Goal: Task Accomplishment & Management: Manage account settings

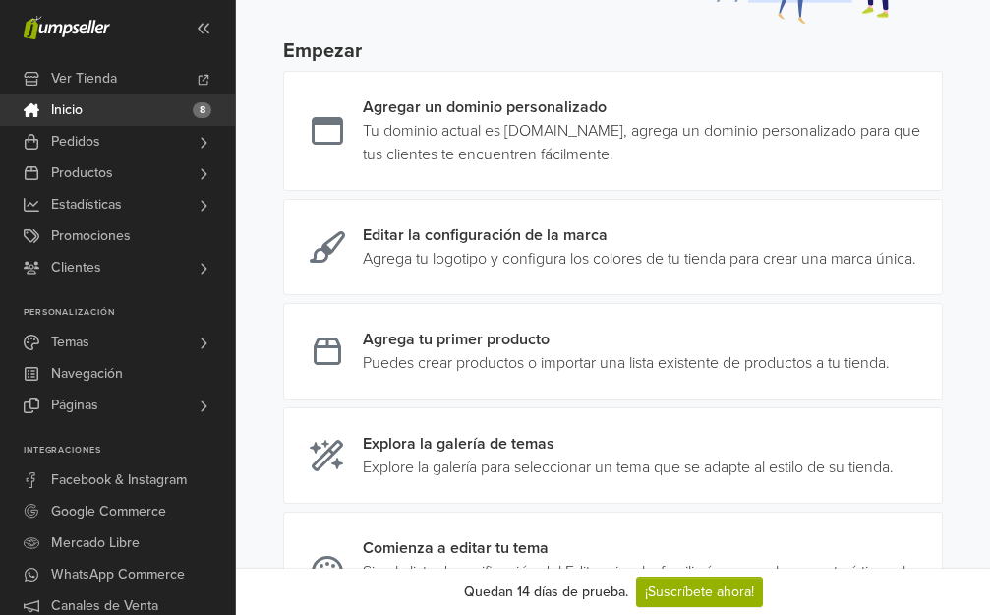
scroll to position [197, 0]
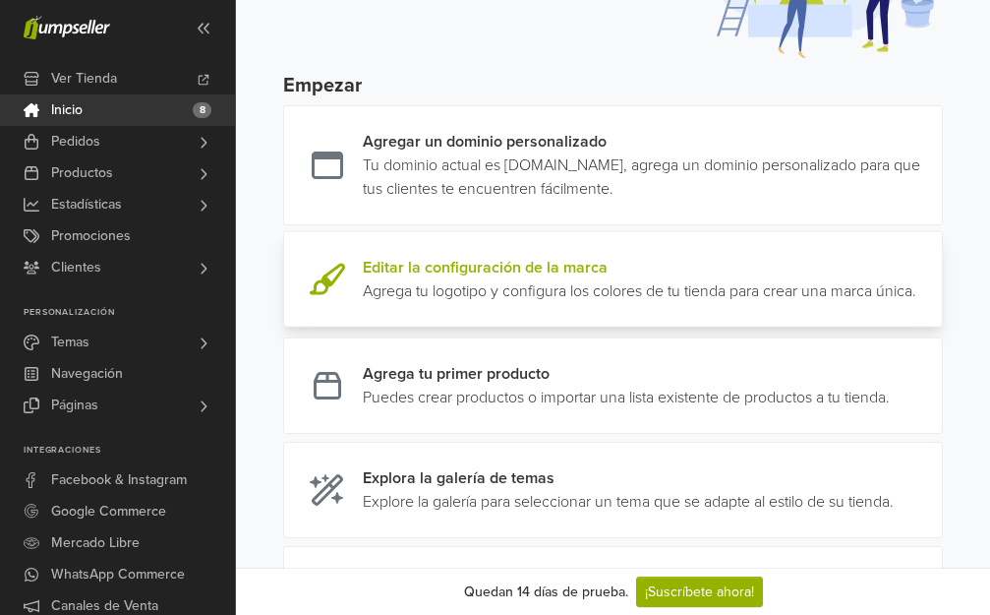
click at [916, 265] on link at bounding box center [916, 279] width 0 height 47
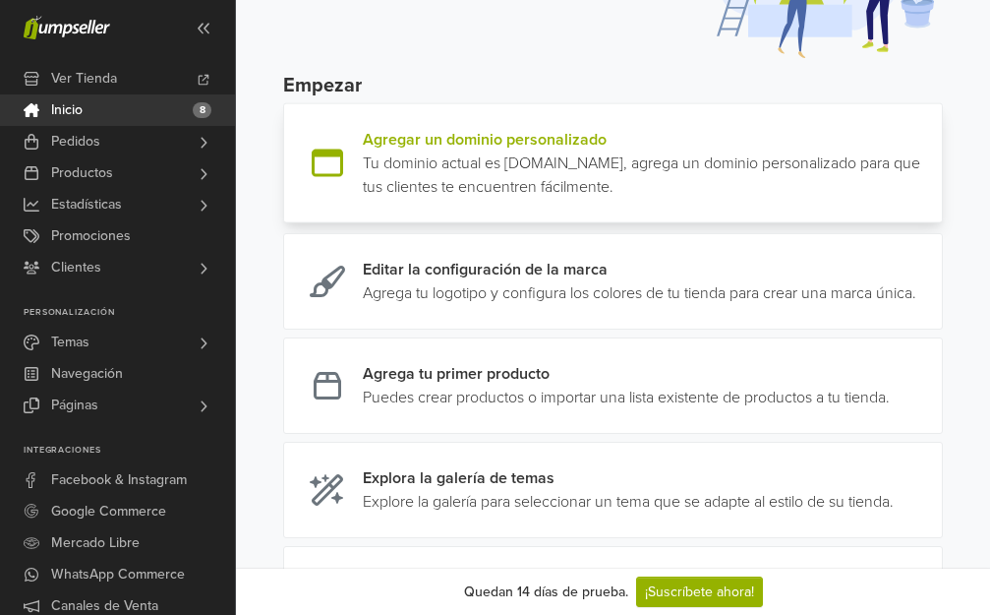
click at [934, 163] on link at bounding box center [934, 163] width 0 height 71
click at [934, 169] on link at bounding box center [934, 163] width 0 height 71
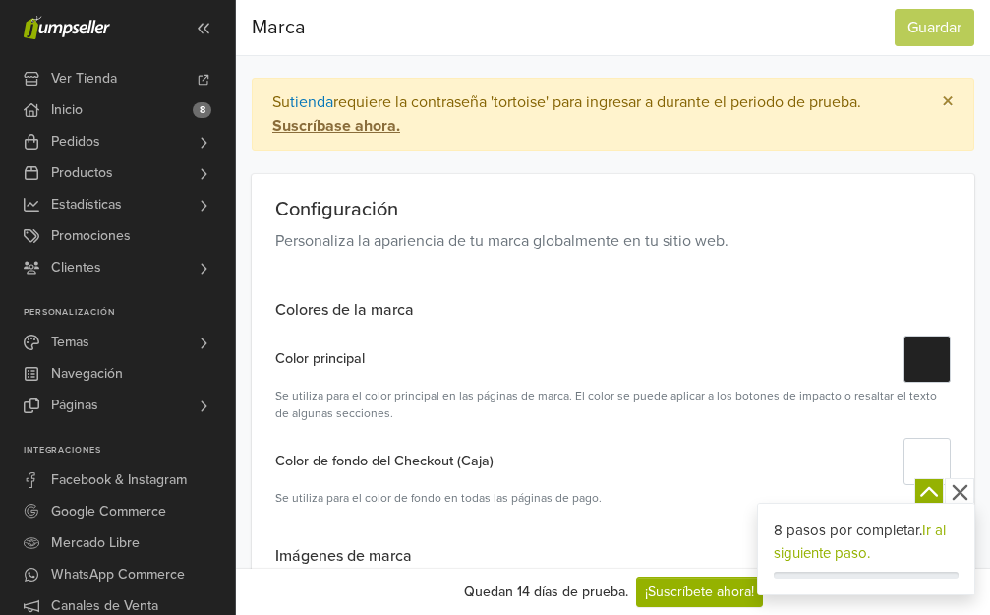
click at [962, 488] on icon "button" at bounding box center [960, 492] width 25 height 25
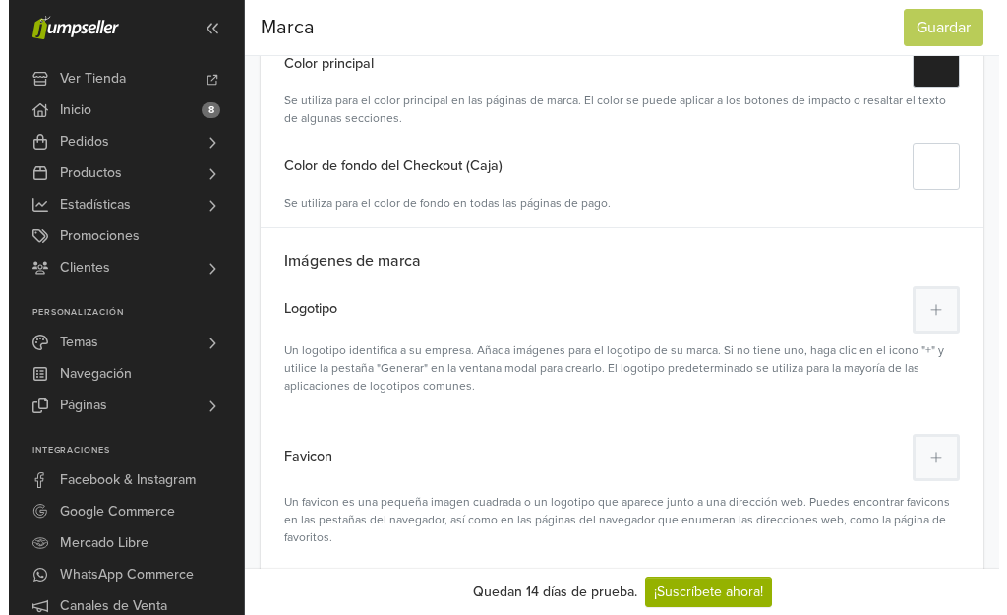
scroll to position [393, 0]
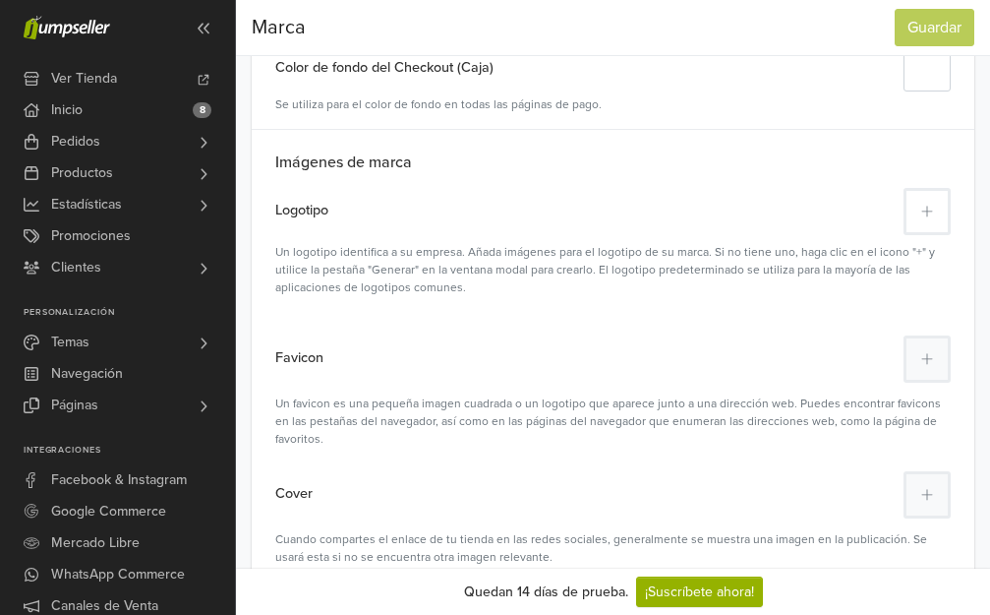
click at [925, 211] on icon at bounding box center [926, 212] width 11 height 11
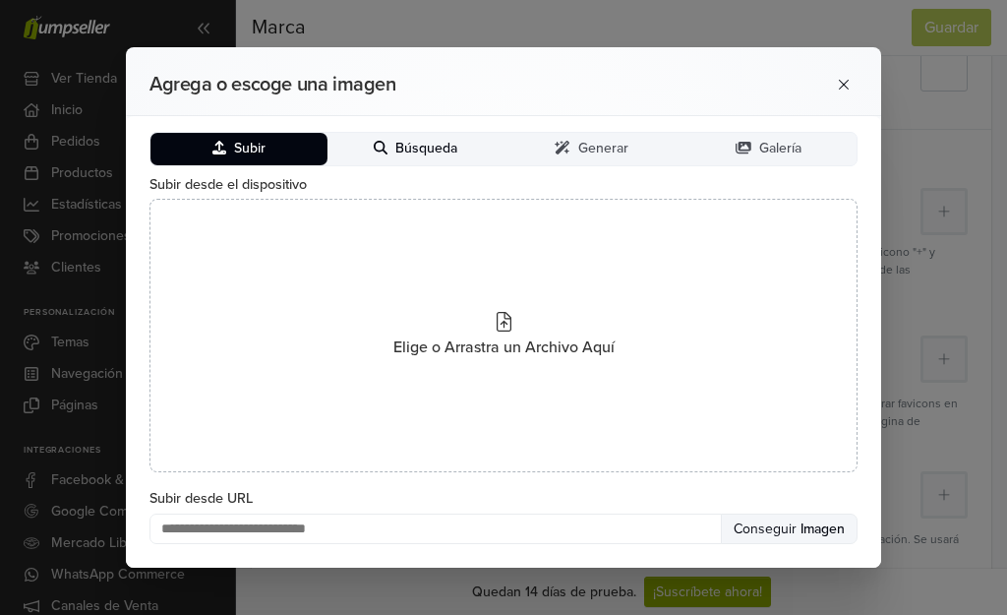
click at [420, 150] on span "Búsqueda" at bounding box center [426, 149] width 62 height 17
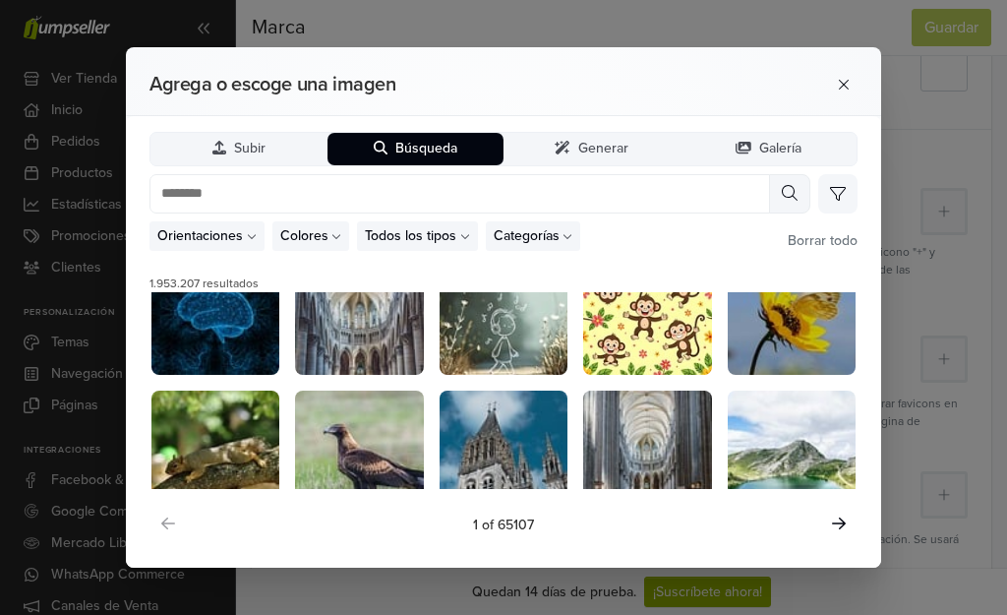
scroll to position [366, 0]
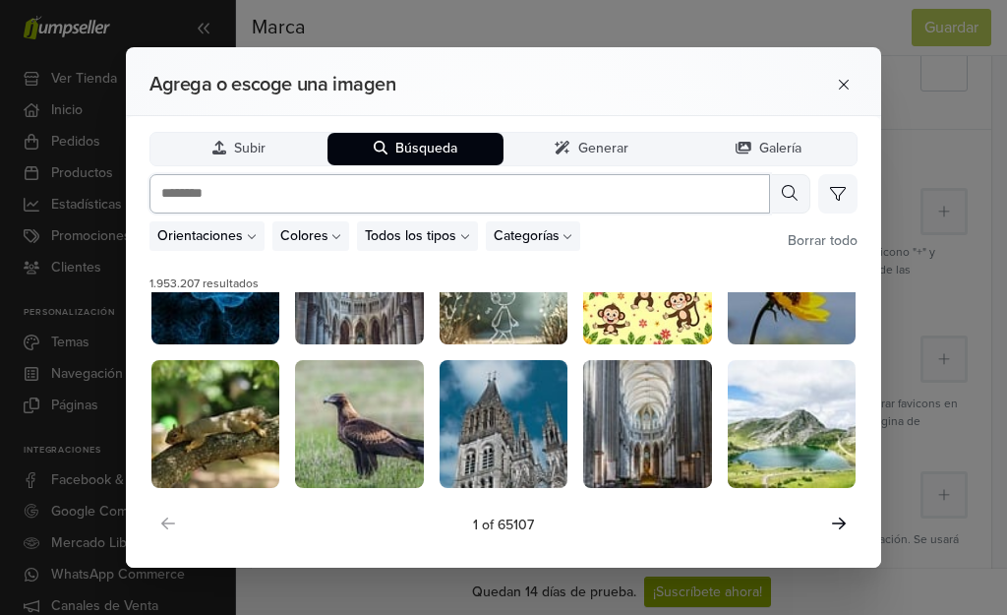
click at [427, 198] on input "text" at bounding box center [459, 193] width 620 height 39
type input "*********"
click at [787, 194] on icon at bounding box center [790, 193] width 16 height 16
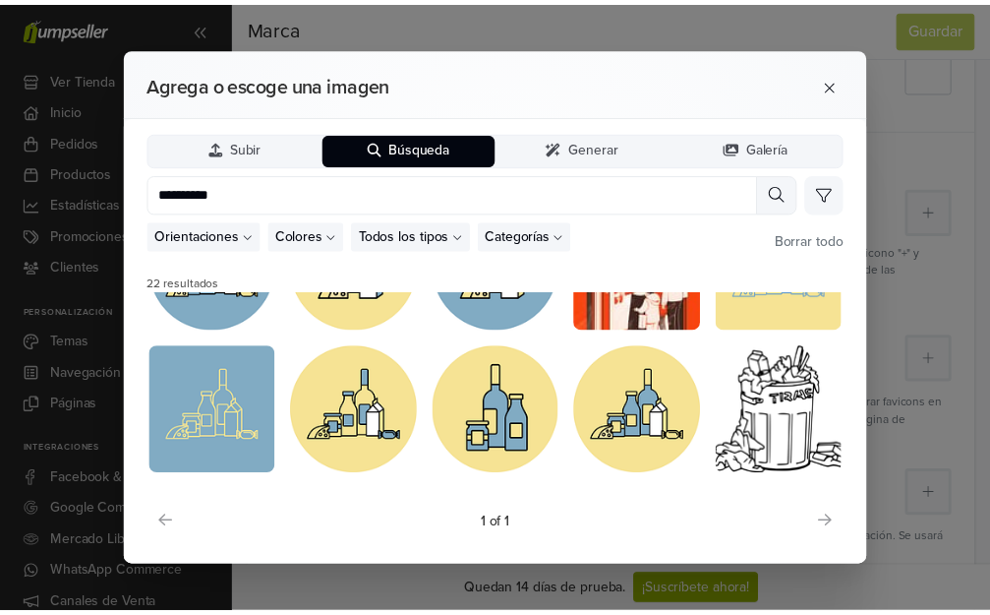
scroll to position [0, 0]
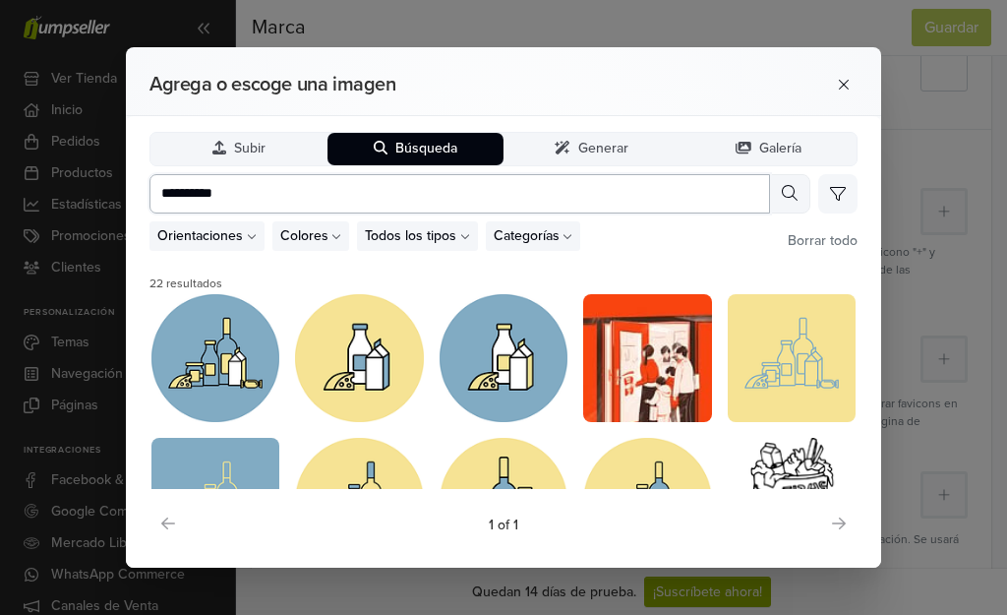
drag, startPoint x: 238, startPoint y: 190, endPoint x: 114, endPoint y: 190, distance: 123.9
click at [114, 190] on div "Agrega o escoge una imagen Subir Búsqueda Generar Galería ********* Orientacion…" at bounding box center [503, 307] width 1007 height 615
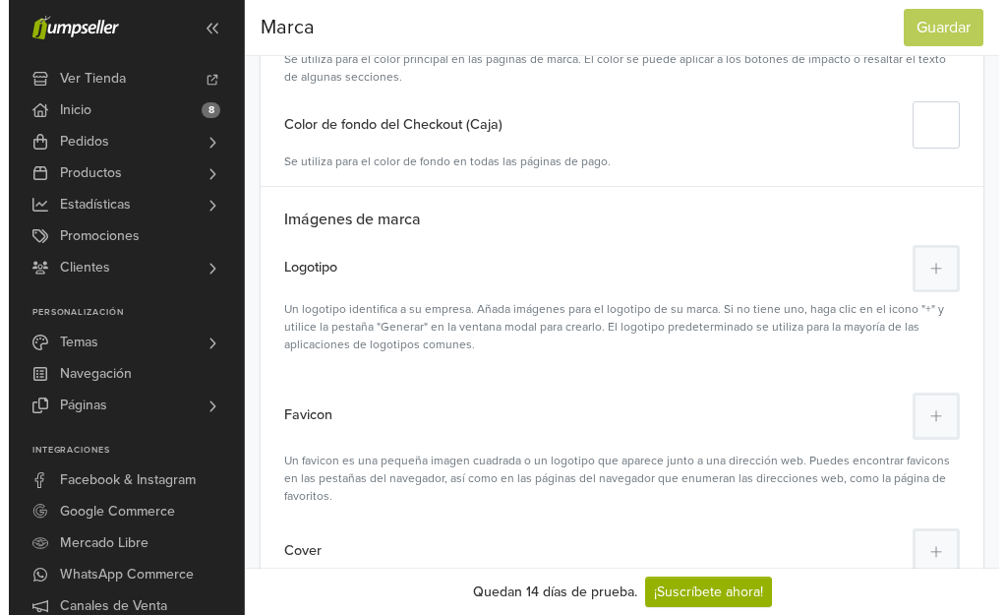
scroll to position [353, 0]
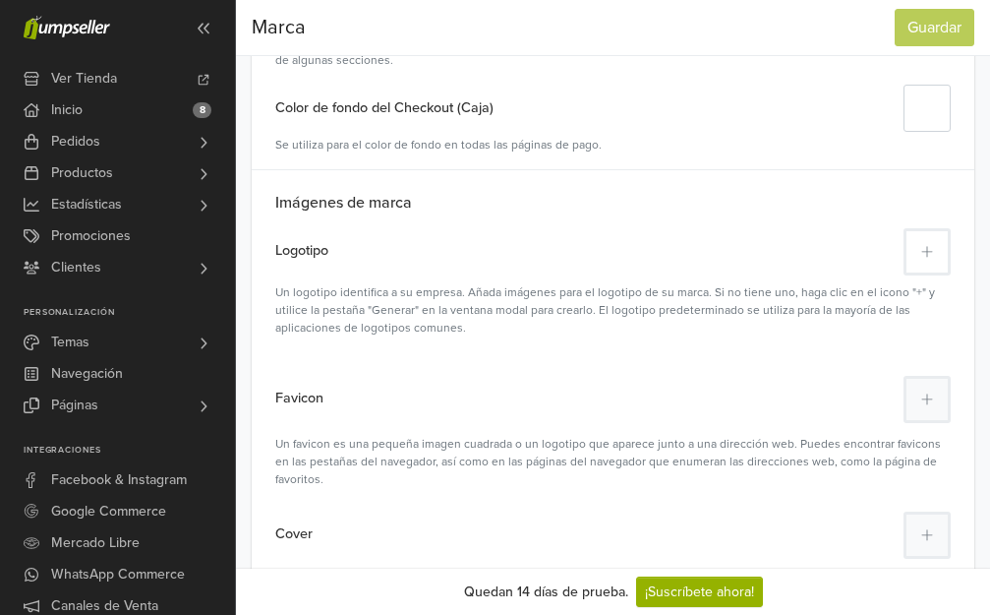
click at [921, 253] on icon at bounding box center [927, 252] width 12 height 14
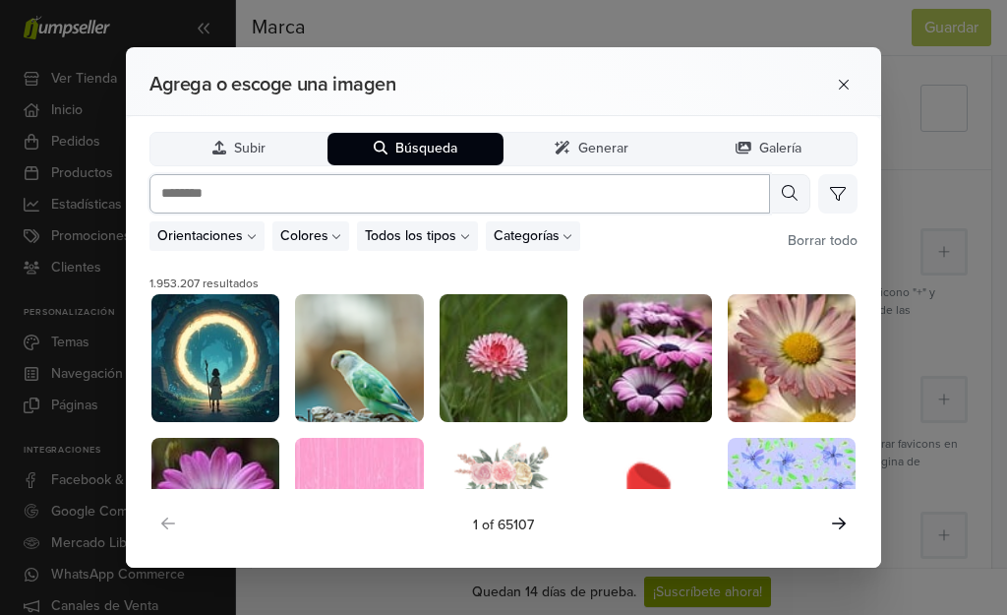
click at [239, 190] on input "text" at bounding box center [459, 193] width 620 height 39
click at [784, 188] on icon at bounding box center [790, 193] width 16 height 16
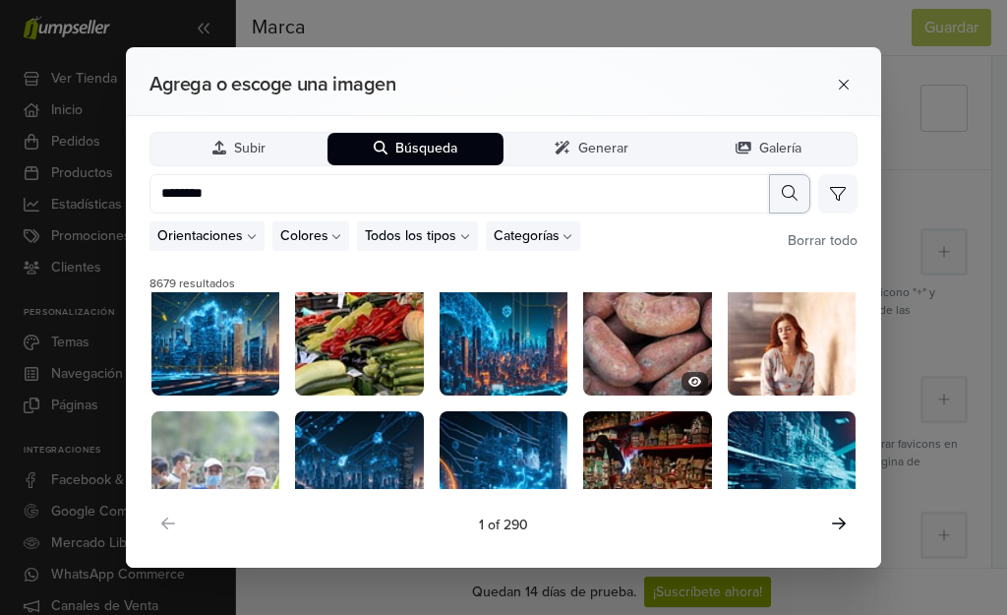
scroll to position [0, 0]
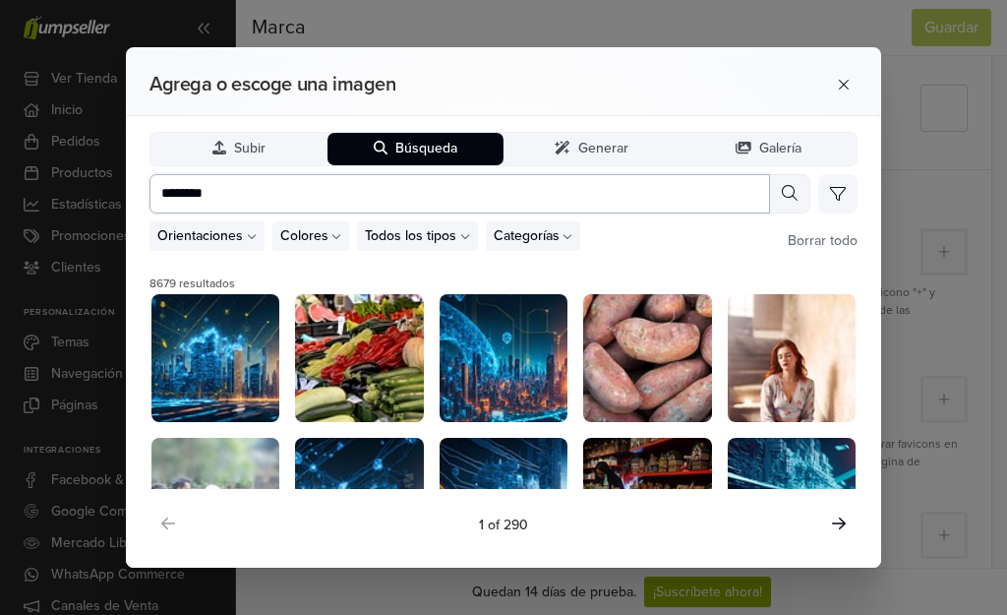
drag, startPoint x: 228, startPoint y: 191, endPoint x: 163, endPoint y: 192, distance: 64.9
click at [163, 192] on input "********" at bounding box center [459, 193] width 620 height 39
type input "*"
type input "******"
click at [781, 198] on button at bounding box center [789, 193] width 41 height 39
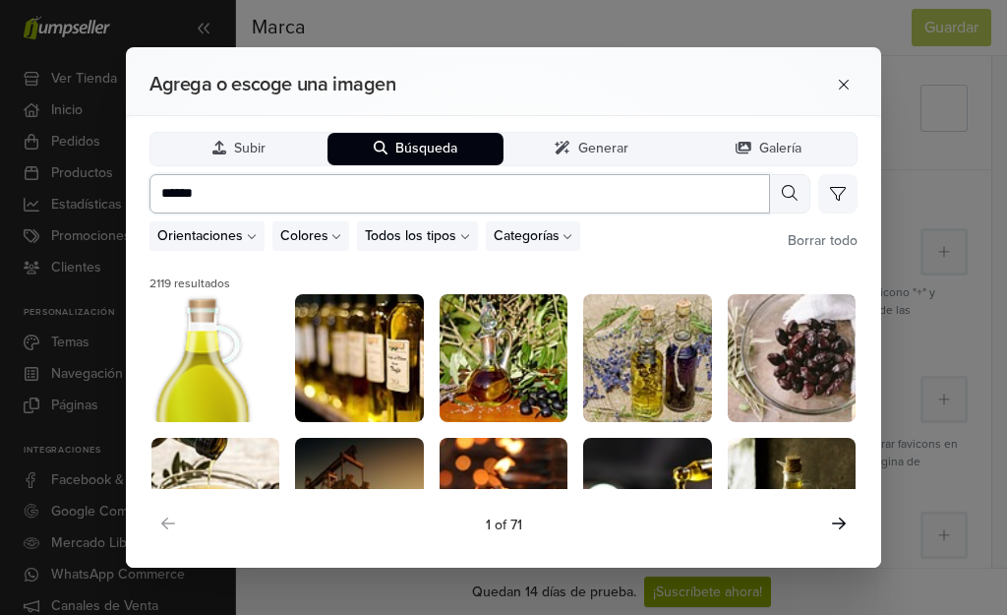
drag, startPoint x: 207, startPoint y: 199, endPoint x: 85, endPoint y: 190, distance: 122.3
click at [85, 190] on div "Agrega o escoge una imagen Subir Búsqueda Generar Galería ****** Orientaciones …" at bounding box center [503, 307] width 1007 height 615
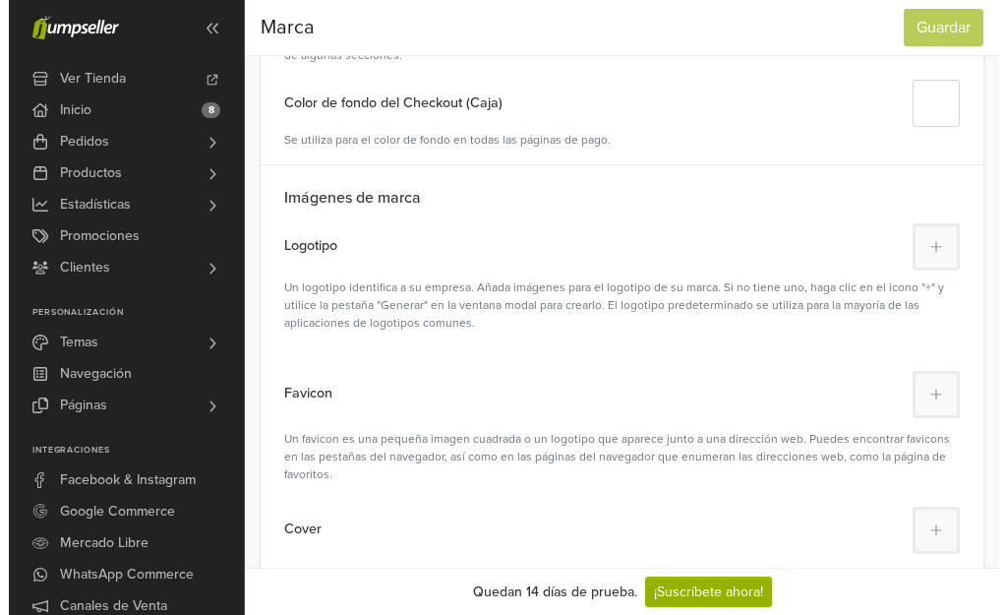
scroll to position [353, 0]
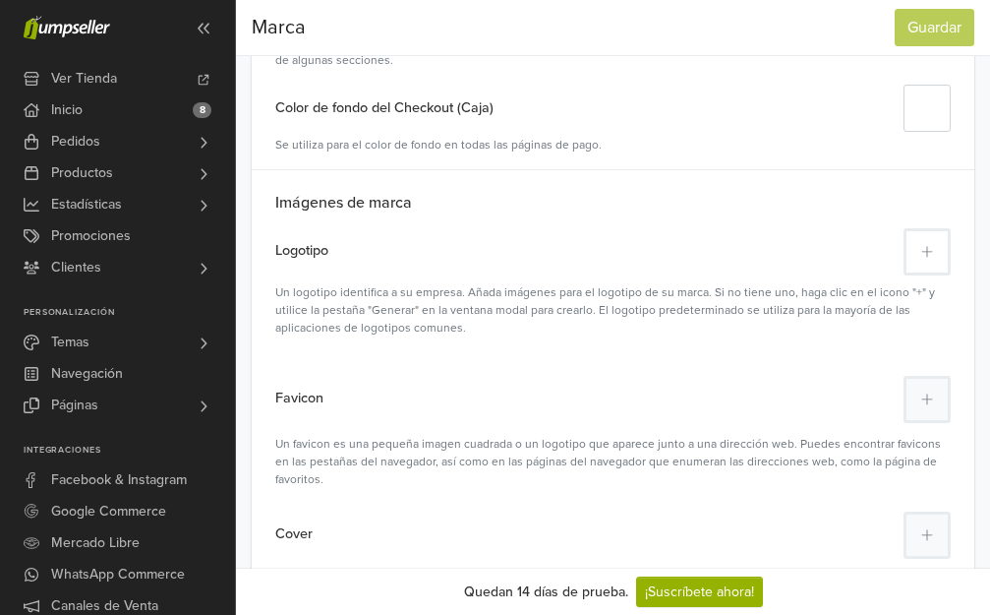
click at [921, 251] on icon at bounding box center [927, 252] width 12 height 14
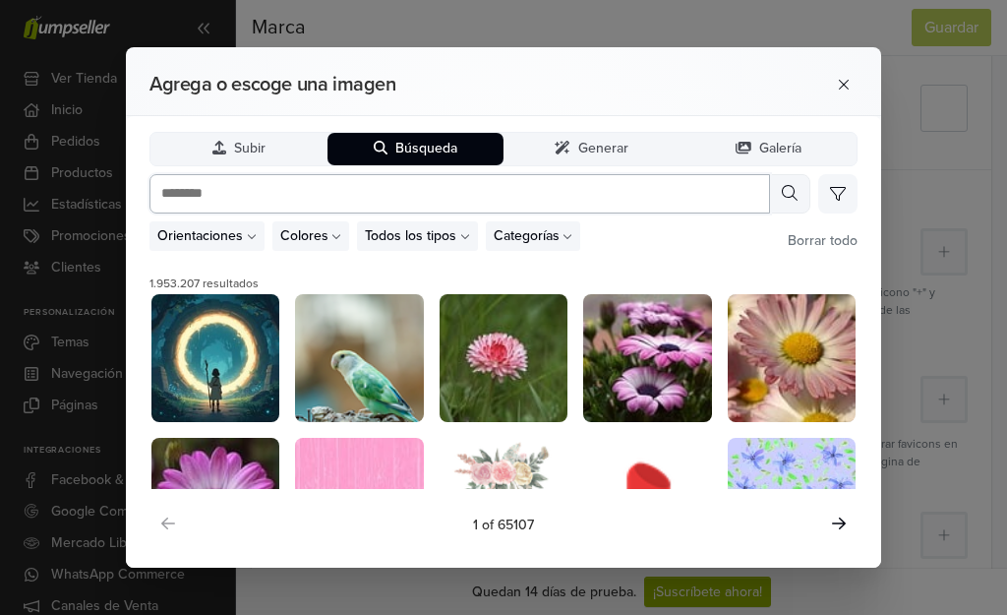
click at [221, 201] on input "text" at bounding box center [459, 193] width 620 height 39
type input "**********"
click at [779, 196] on button at bounding box center [789, 193] width 41 height 39
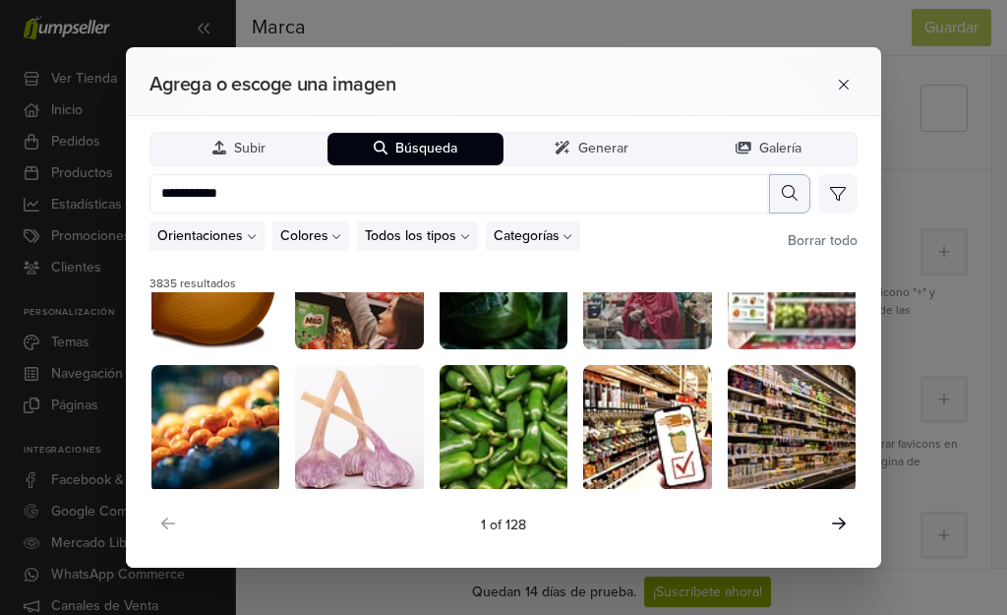
scroll to position [366, 0]
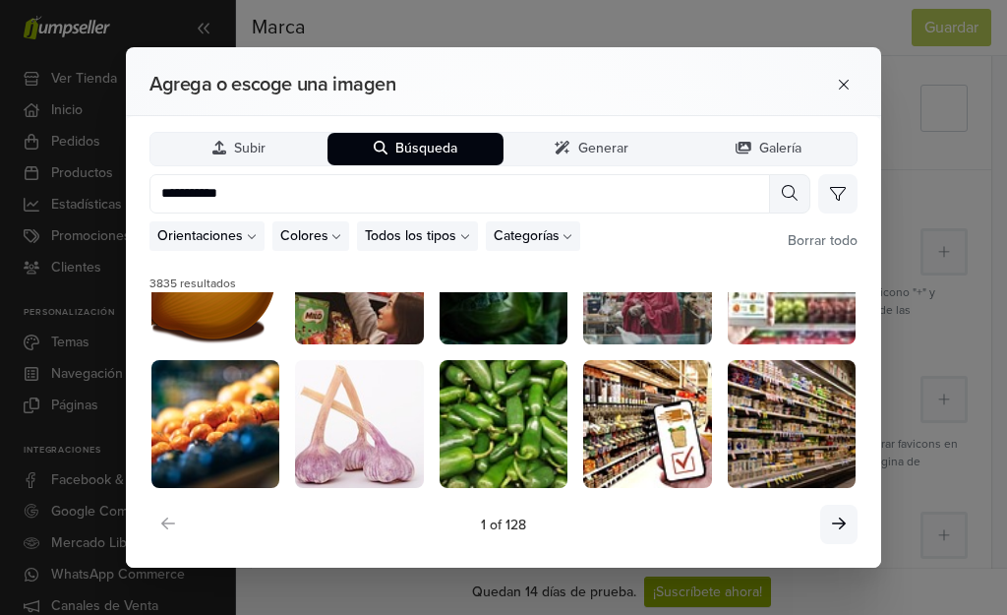
click at [839, 522] on icon at bounding box center [839, 523] width 14 height 16
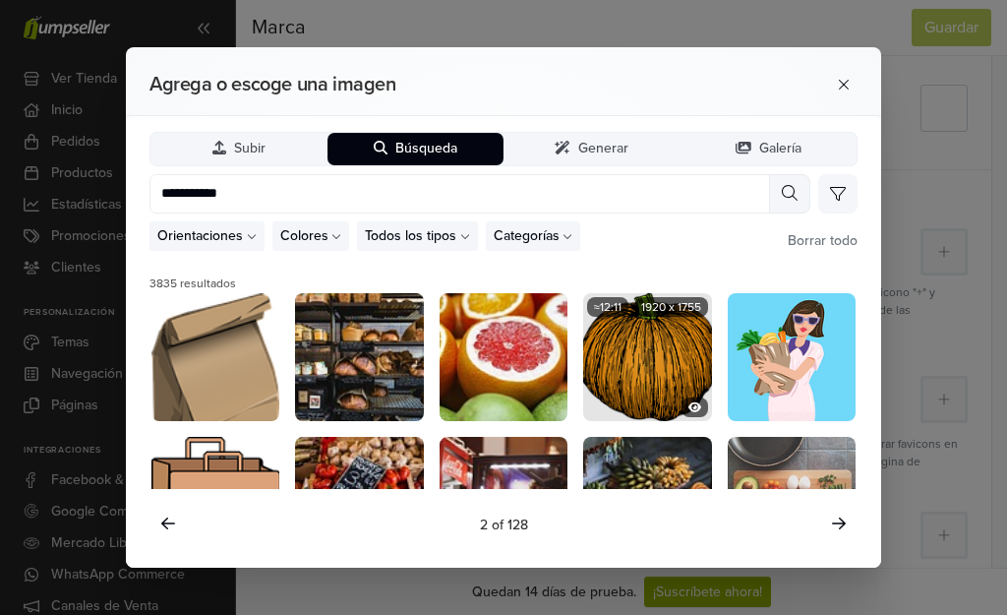
scroll to position [0, 0]
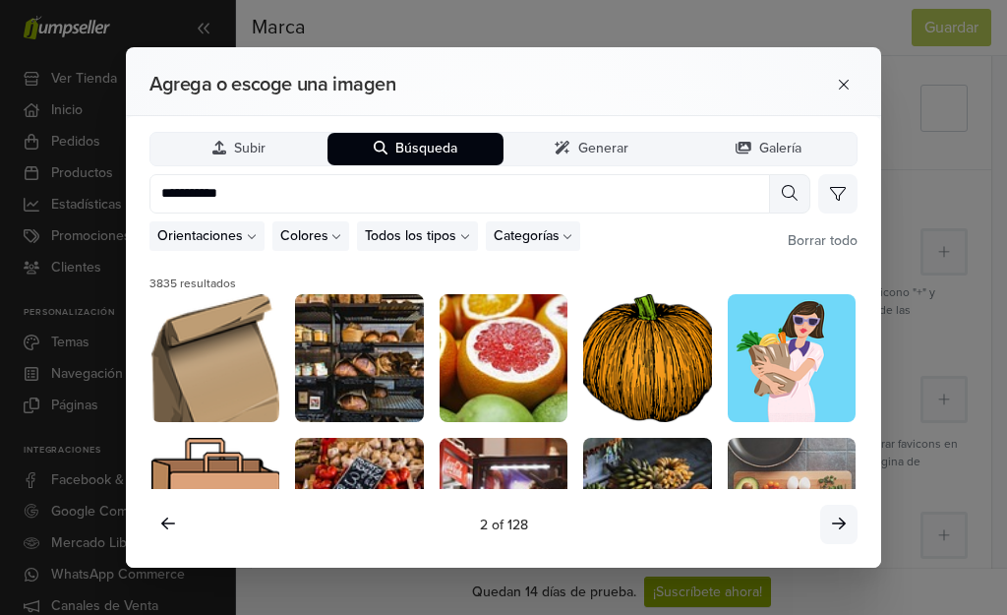
click at [836, 519] on icon at bounding box center [839, 523] width 14 height 16
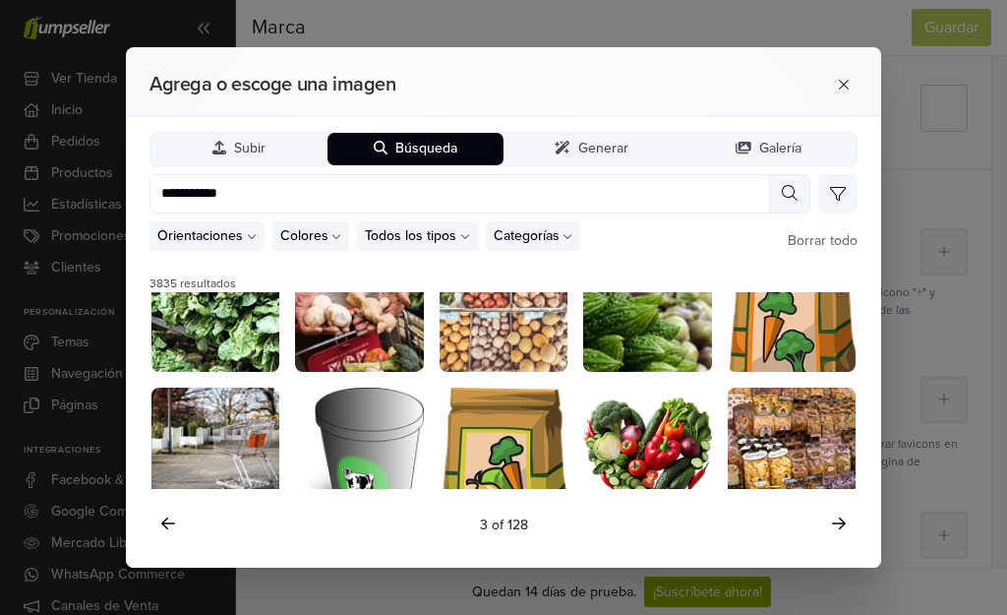
scroll to position [366, 0]
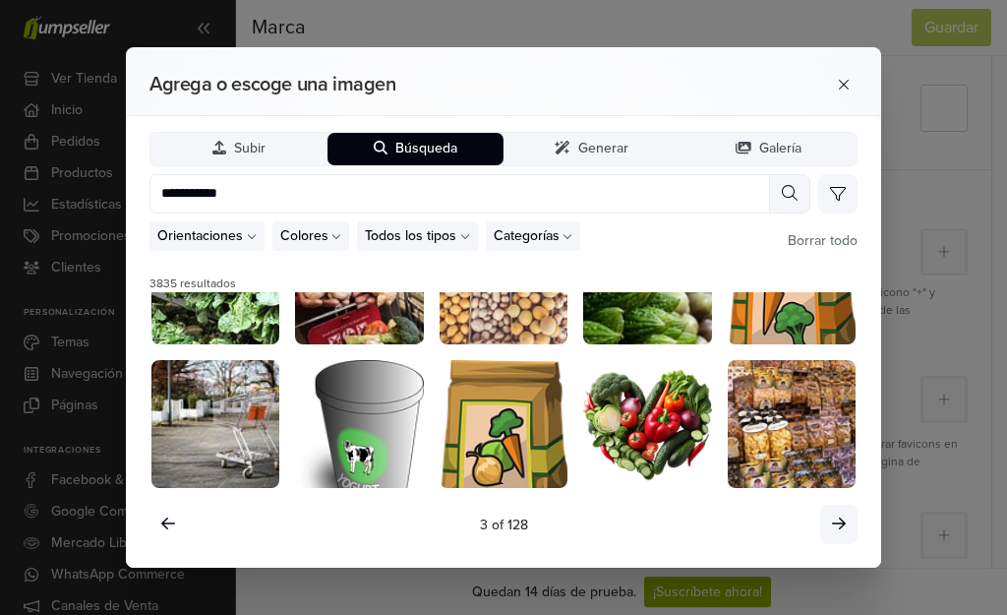
click at [836, 523] on icon at bounding box center [839, 523] width 14 height 12
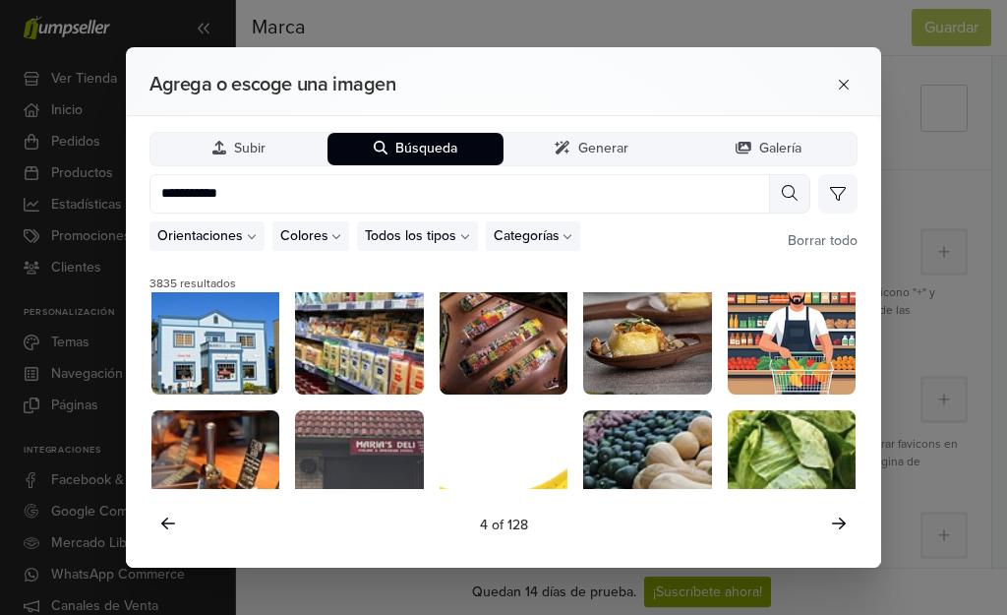
scroll to position [0, 0]
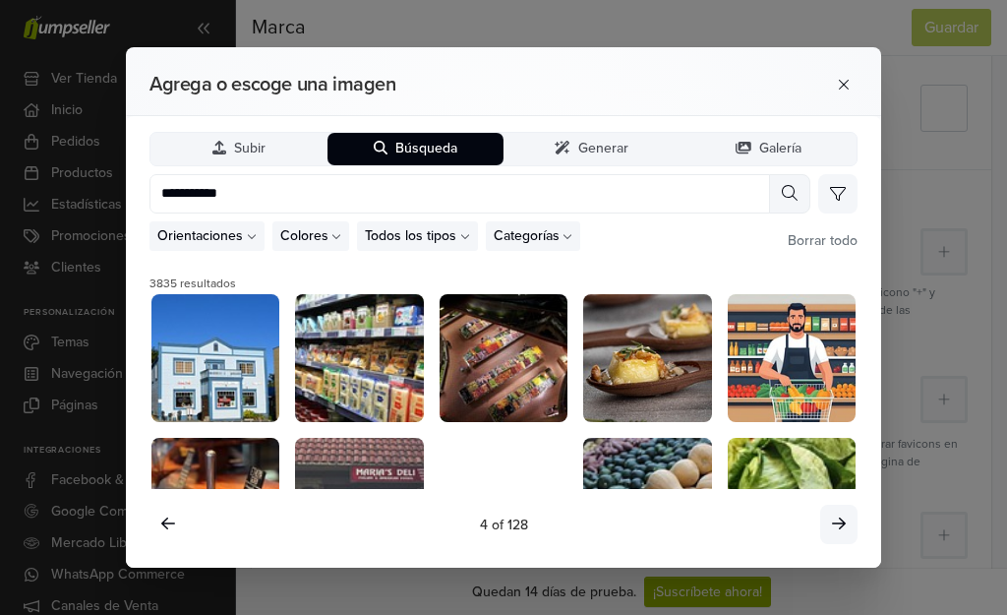
click at [838, 526] on icon at bounding box center [839, 523] width 14 height 16
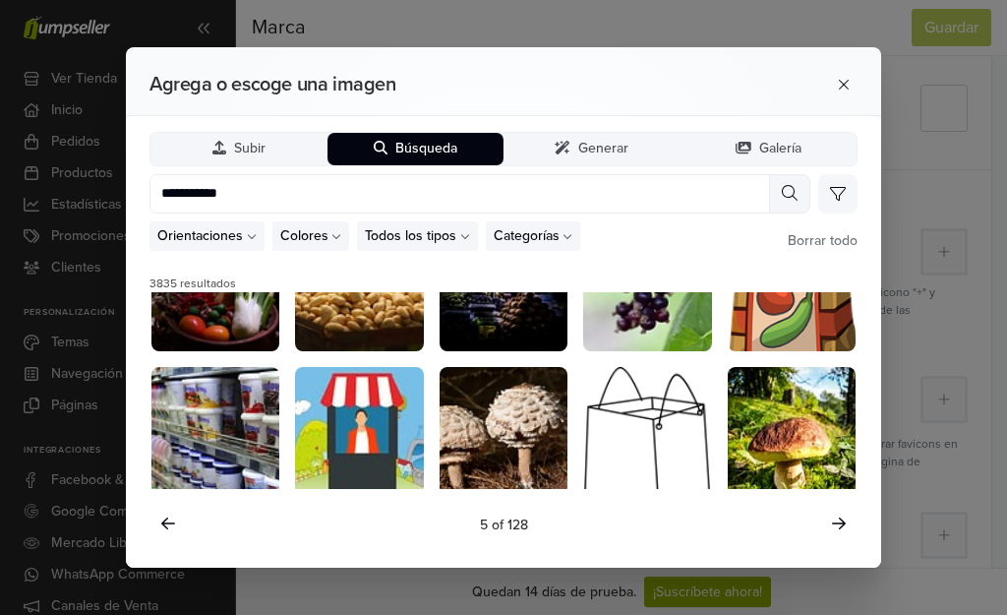
scroll to position [366, 0]
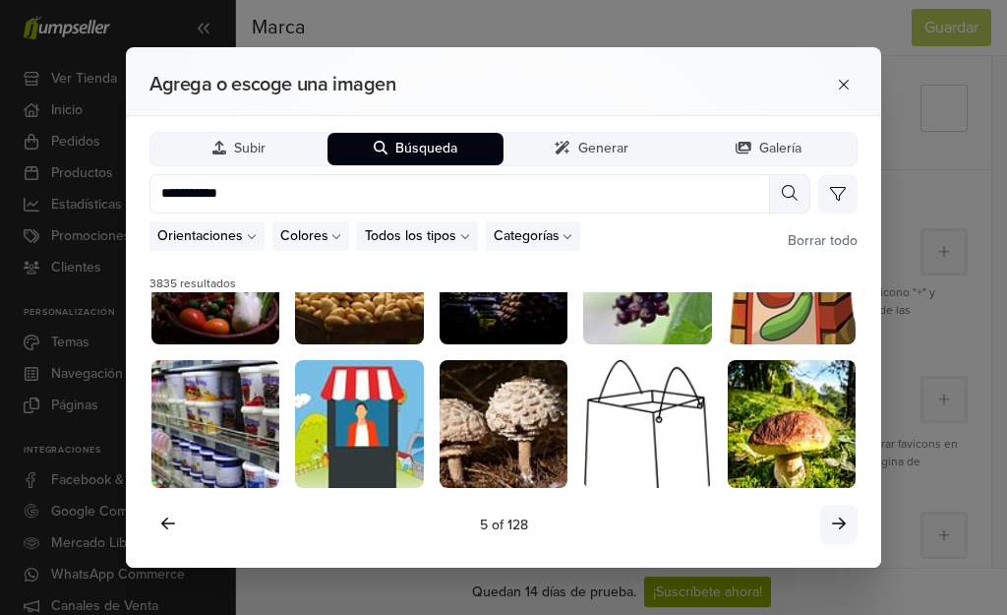
click at [835, 522] on icon at bounding box center [839, 523] width 14 height 16
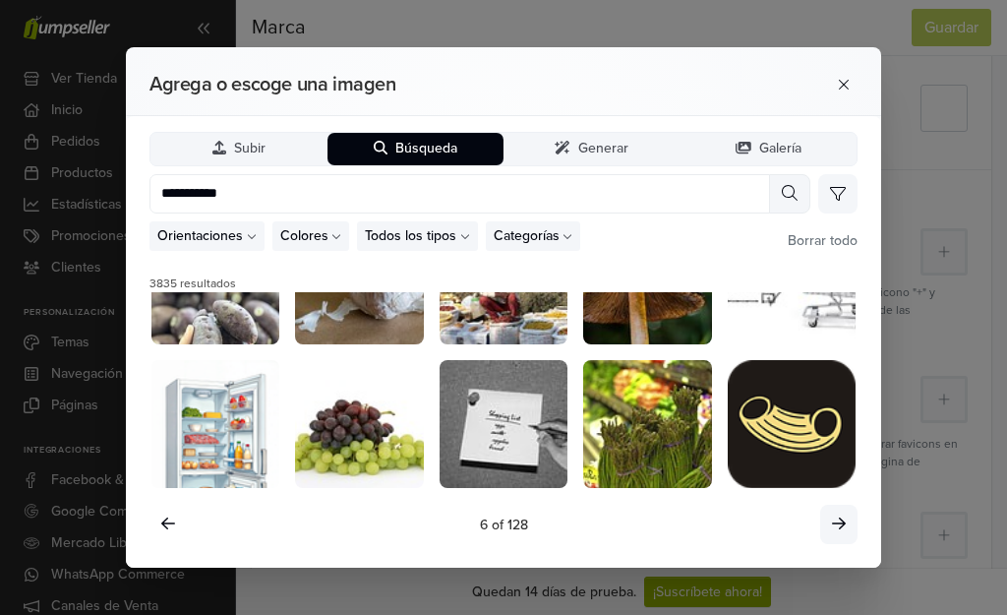
click at [831, 524] on button at bounding box center [838, 523] width 37 height 39
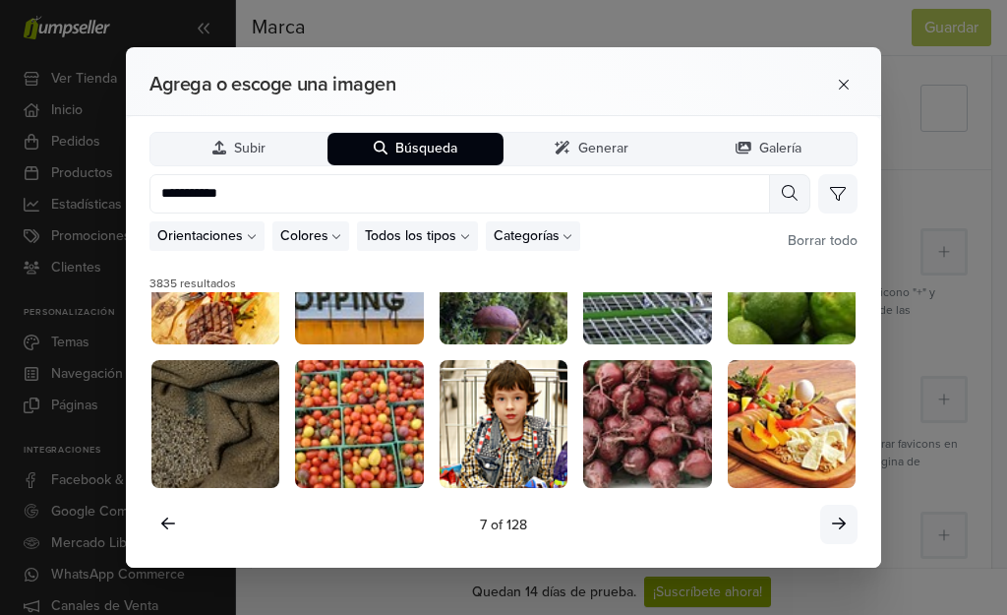
click at [839, 523] on icon at bounding box center [839, 523] width 14 height 12
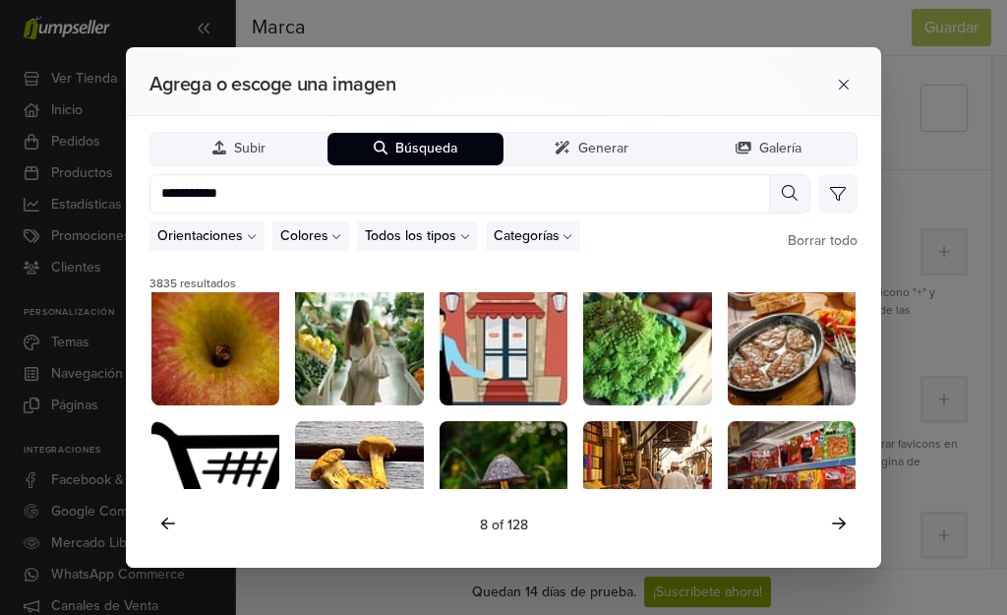
scroll to position [0, 0]
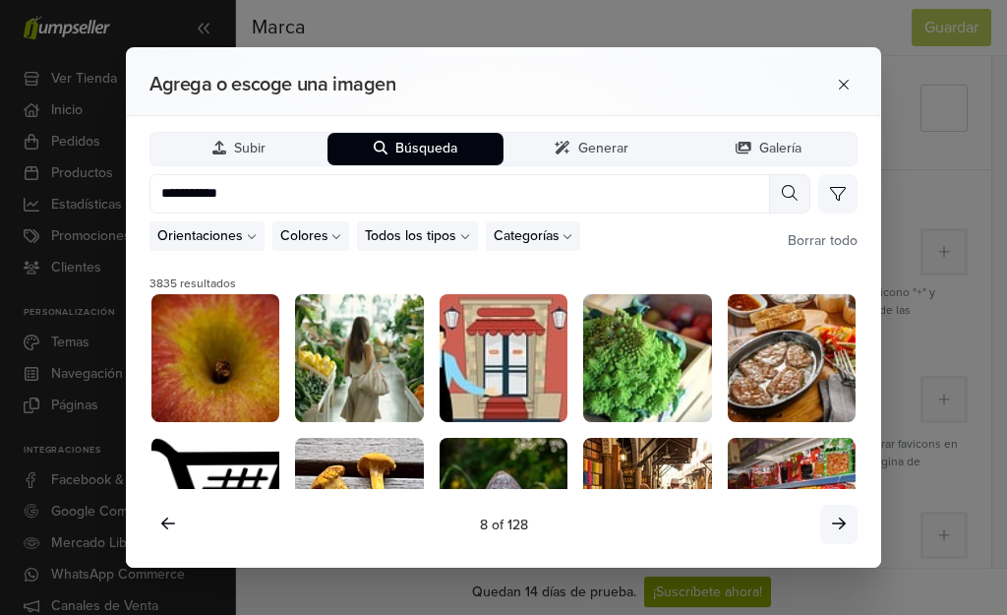
click at [837, 527] on icon at bounding box center [839, 523] width 14 height 16
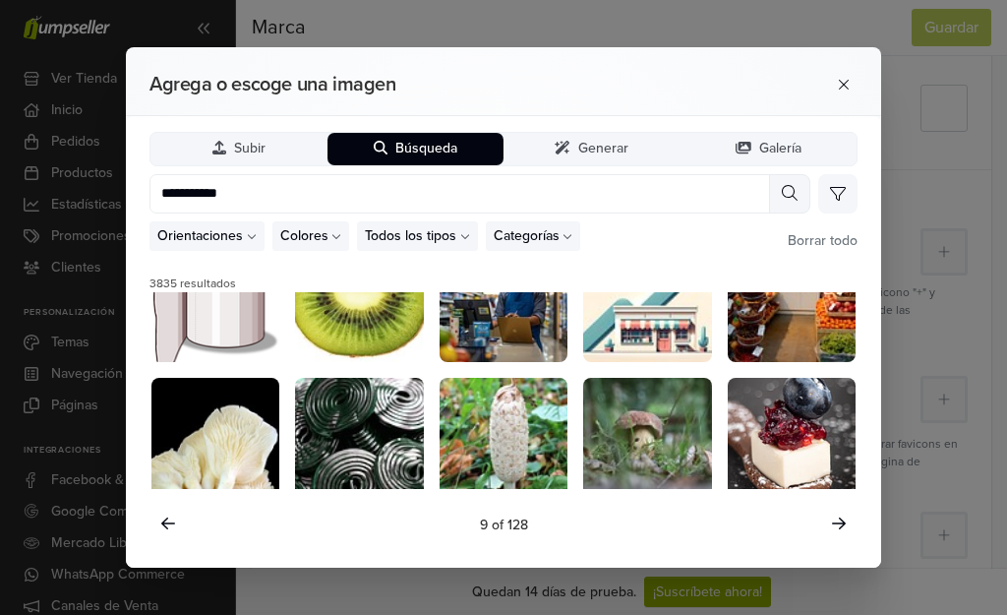
scroll to position [366, 0]
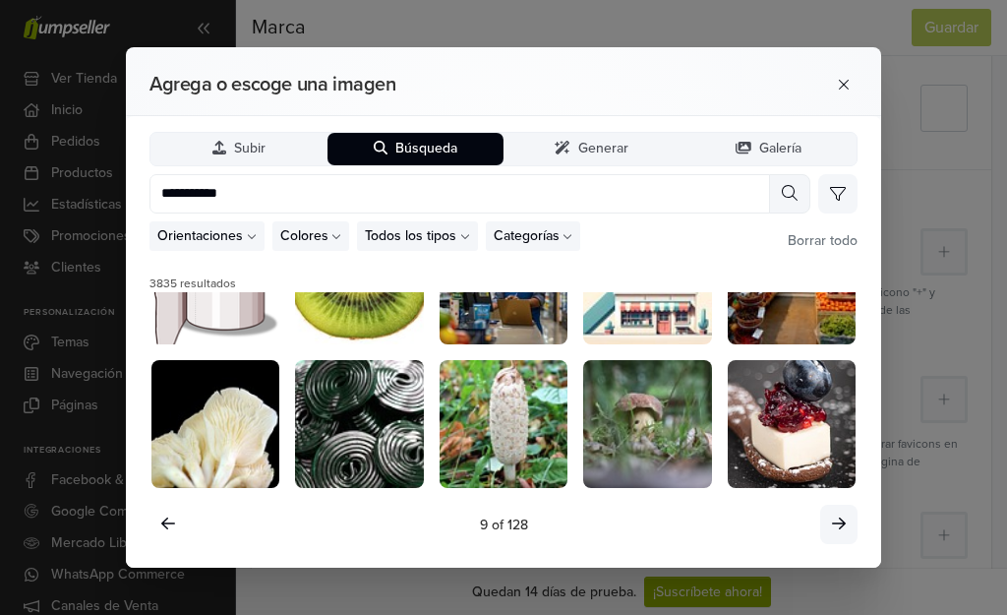
click at [836, 521] on icon at bounding box center [839, 523] width 14 height 16
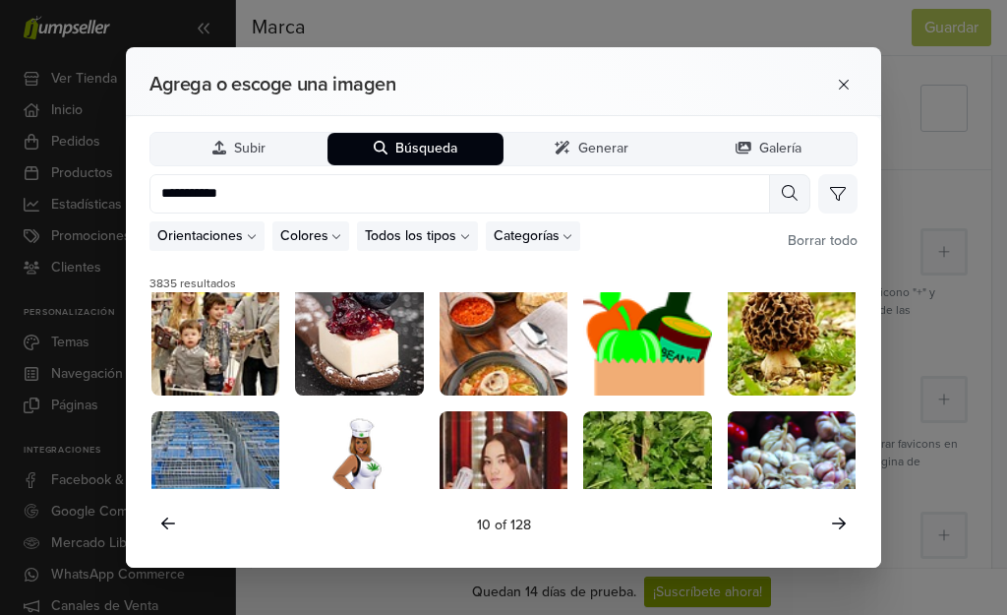
scroll to position [0, 0]
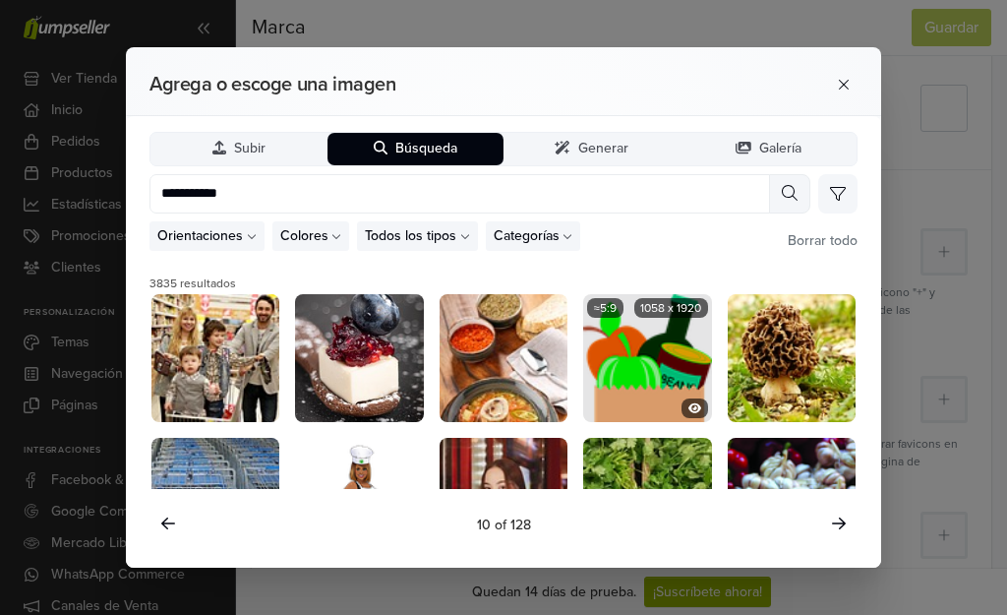
click at [664, 374] on img at bounding box center [647, 358] width 128 height 128
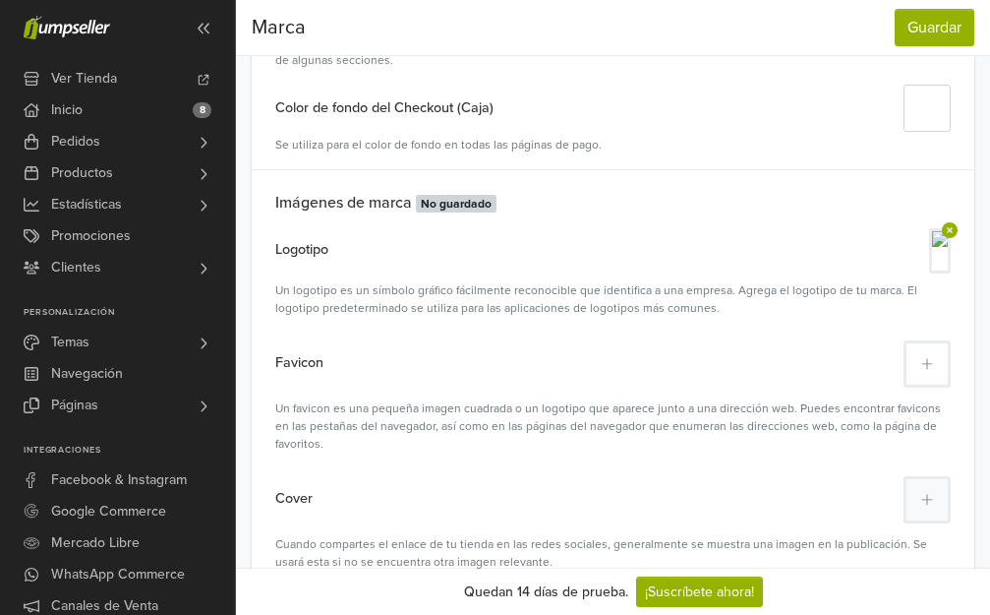
click at [918, 363] on button at bounding box center [927, 363] width 47 height 47
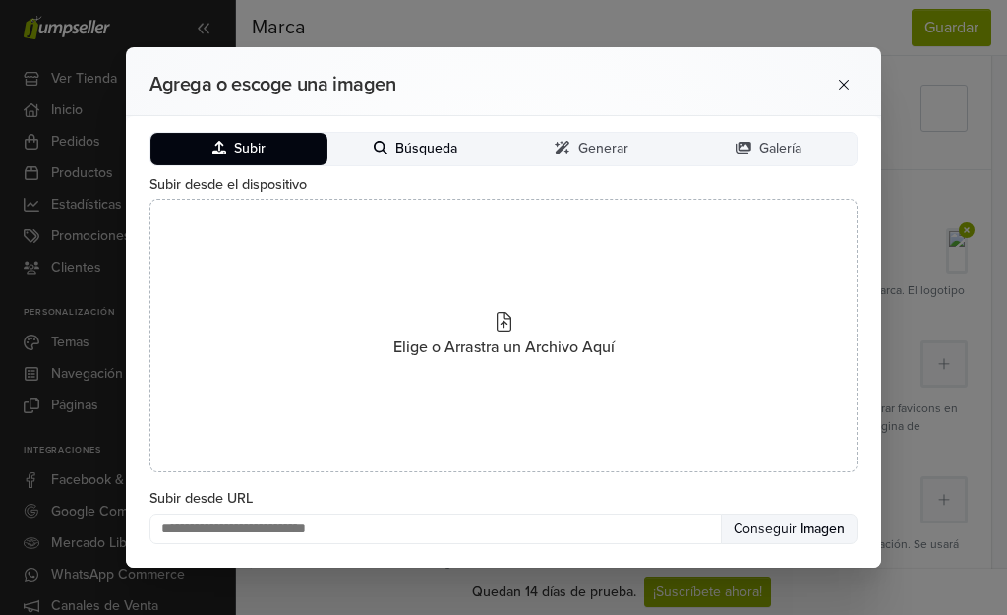
click at [433, 147] on span "Búsqueda" at bounding box center [426, 149] width 62 height 17
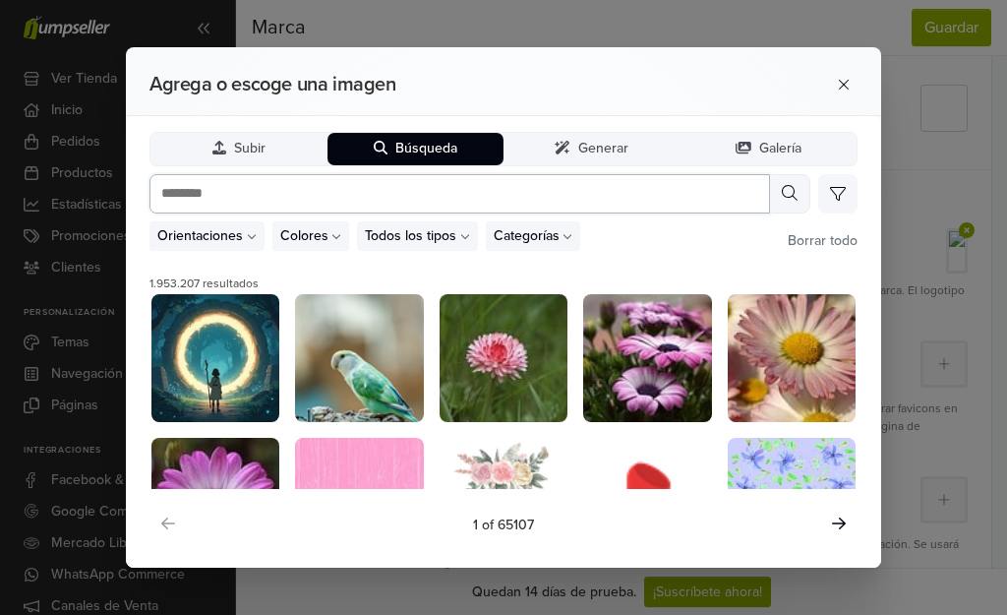
click at [221, 190] on input "text" at bounding box center [459, 193] width 620 height 39
click at [788, 193] on icon at bounding box center [790, 193] width 16 height 16
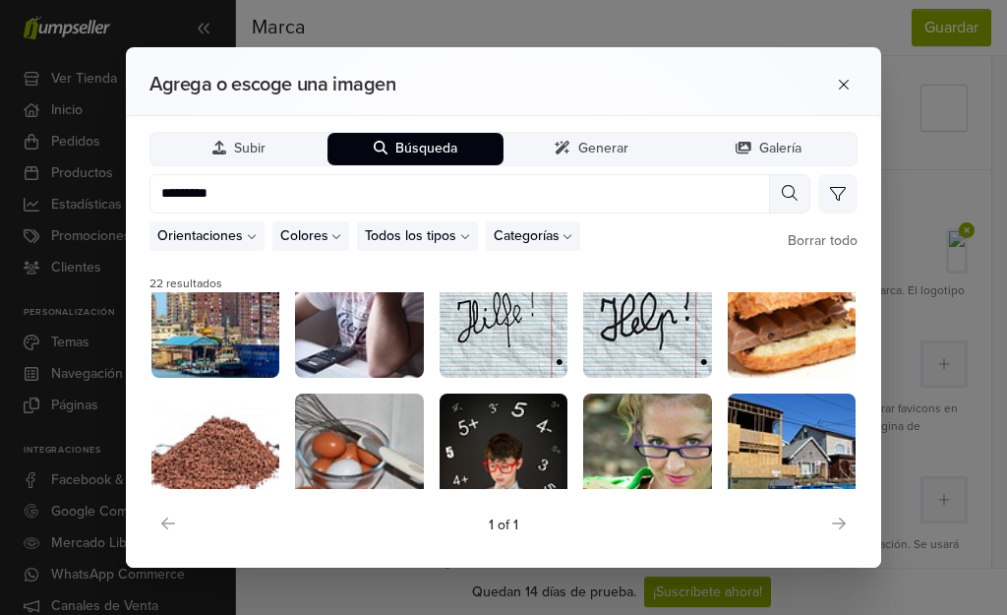
scroll to position [366, 0]
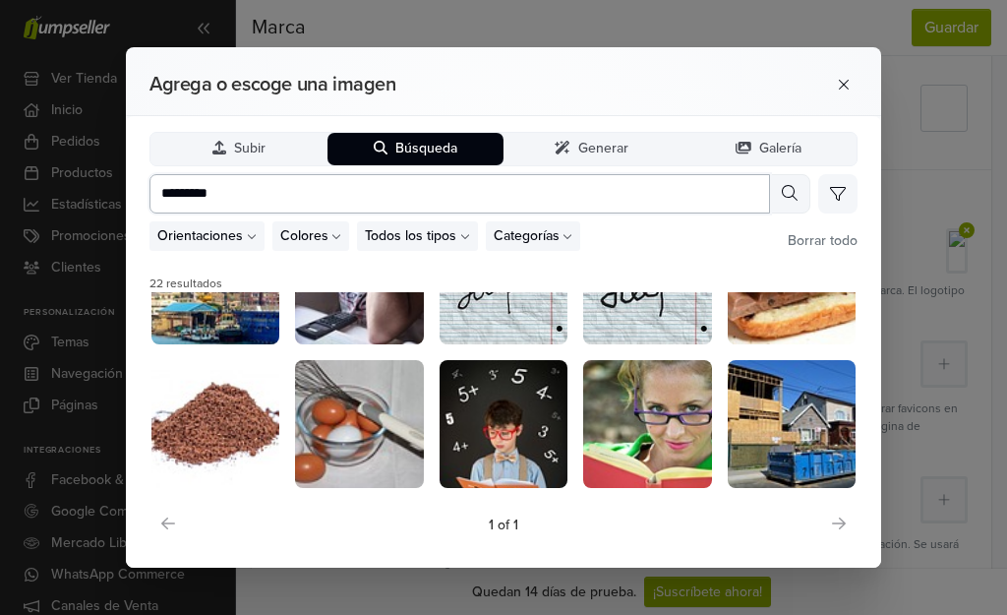
drag, startPoint x: 226, startPoint y: 191, endPoint x: 156, endPoint y: 193, distance: 69.8
click at [156, 193] on input "*********" at bounding box center [459, 193] width 620 height 39
type input "**********"
click at [788, 187] on icon at bounding box center [790, 193] width 16 height 16
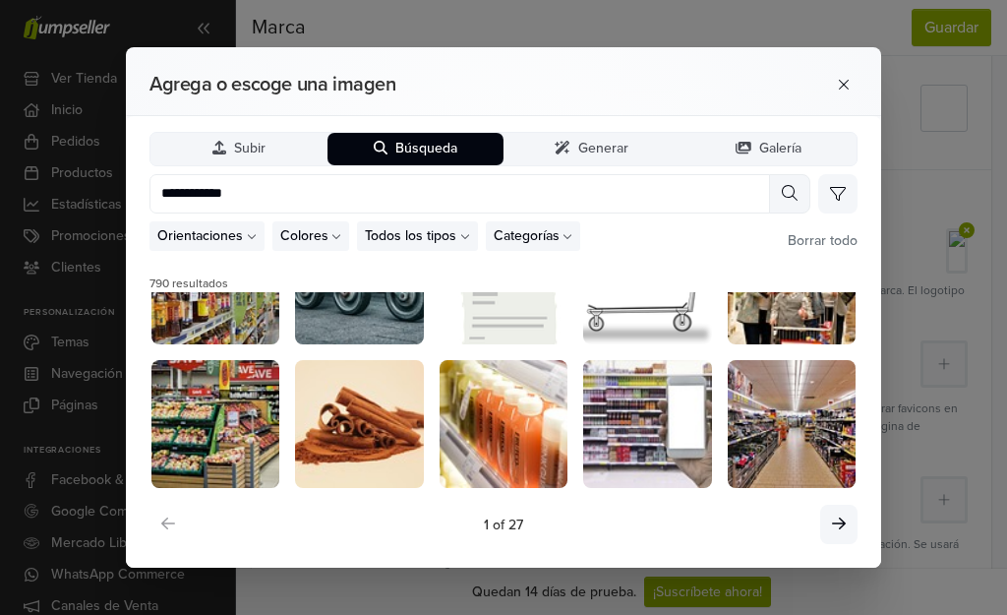
click at [840, 521] on icon at bounding box center [839, 523] width 14 height 16
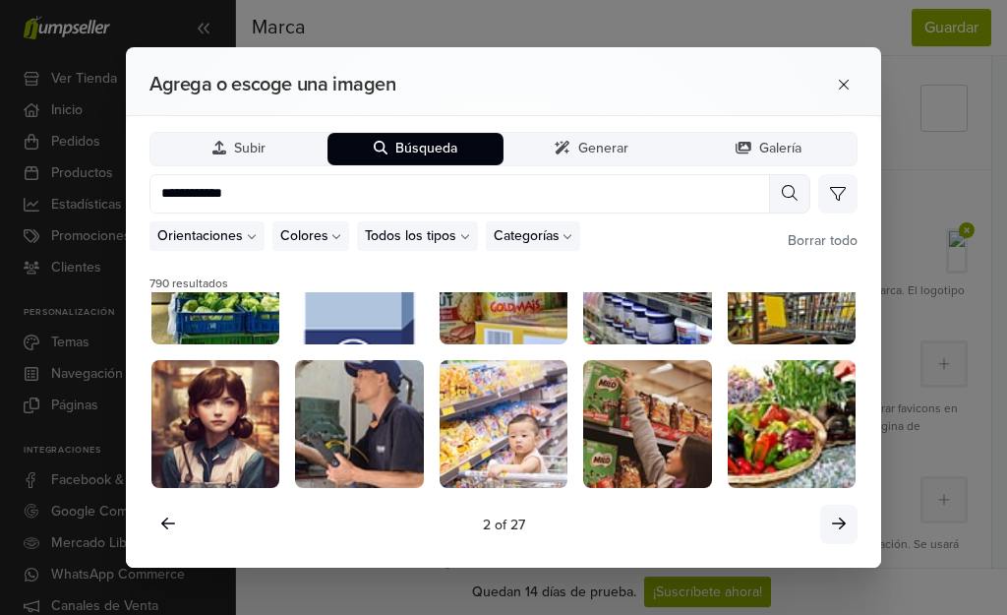
click at [837, 520] on icon at bounding box center [839, 523] width 14 height 16
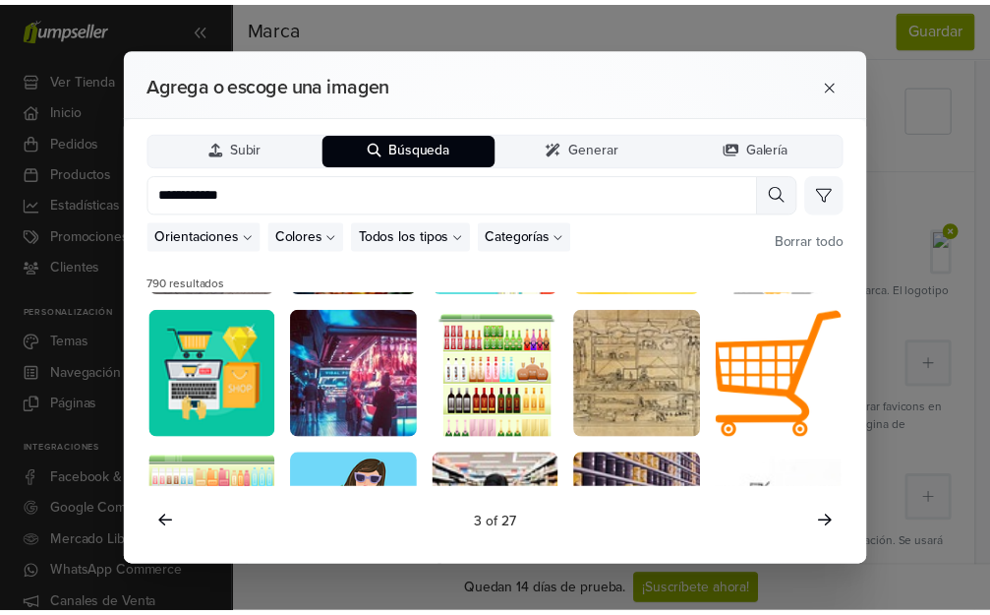
scroll to position [119, 0]
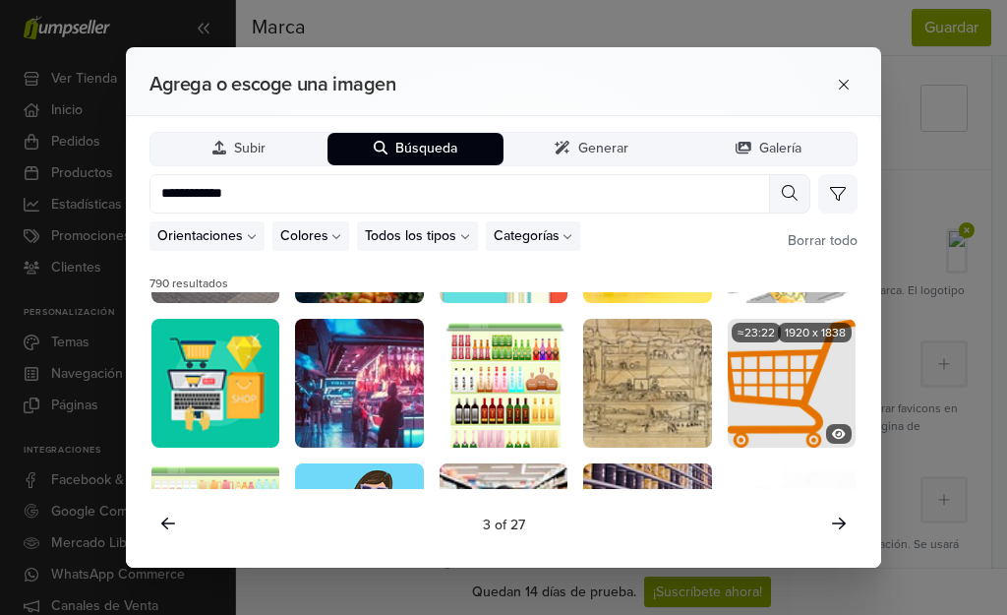
click at [741, 415] on img at bounding box center [792, 383] width 128 height 128
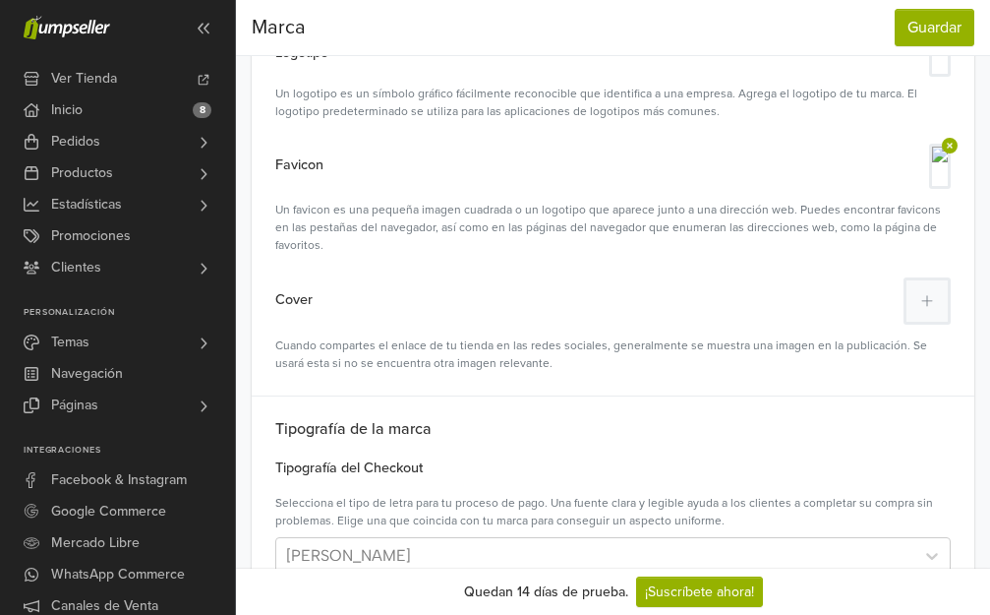
scroll to position [604, 0]
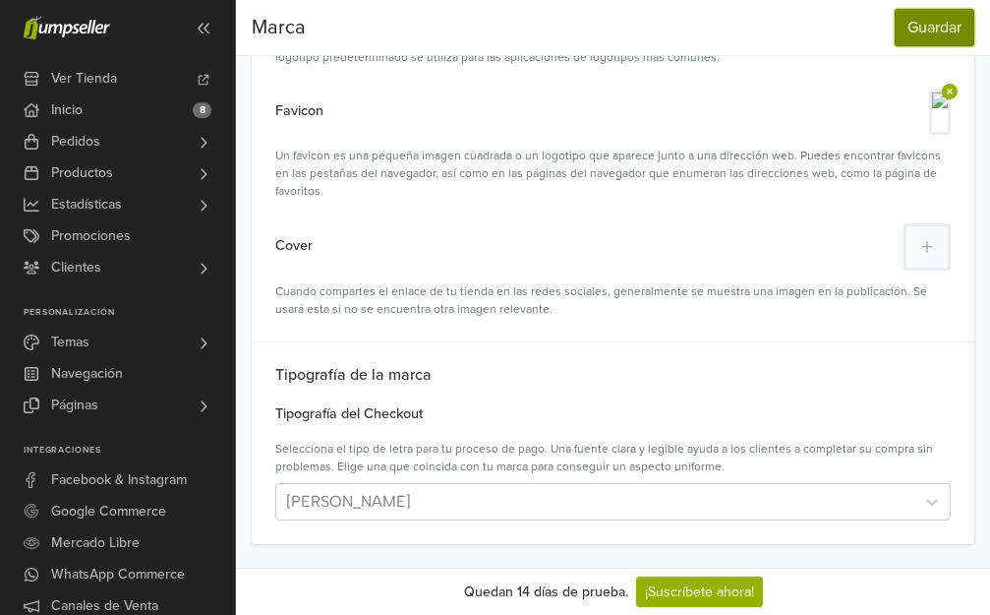
click at [953, 30] on button "Guardar" at bounding box center [935, 27] width 80 height 37
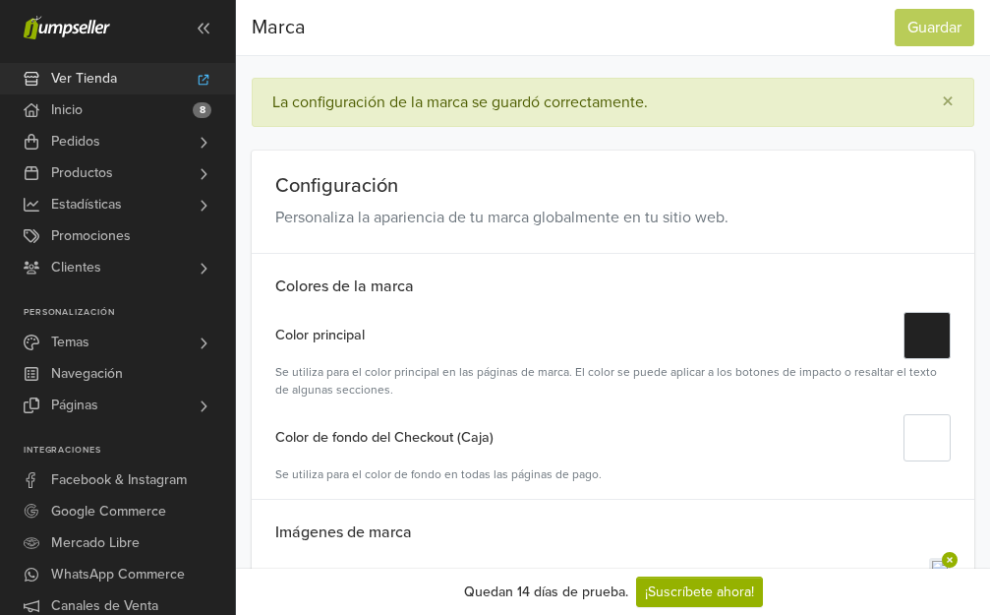
click at [102, 79] on span "Ver Tienda" at bounding box center [84, 78] width 66 height 31
click at [145, 342] on link "Temas" at bounding box center [117, 341] width 235 height 31
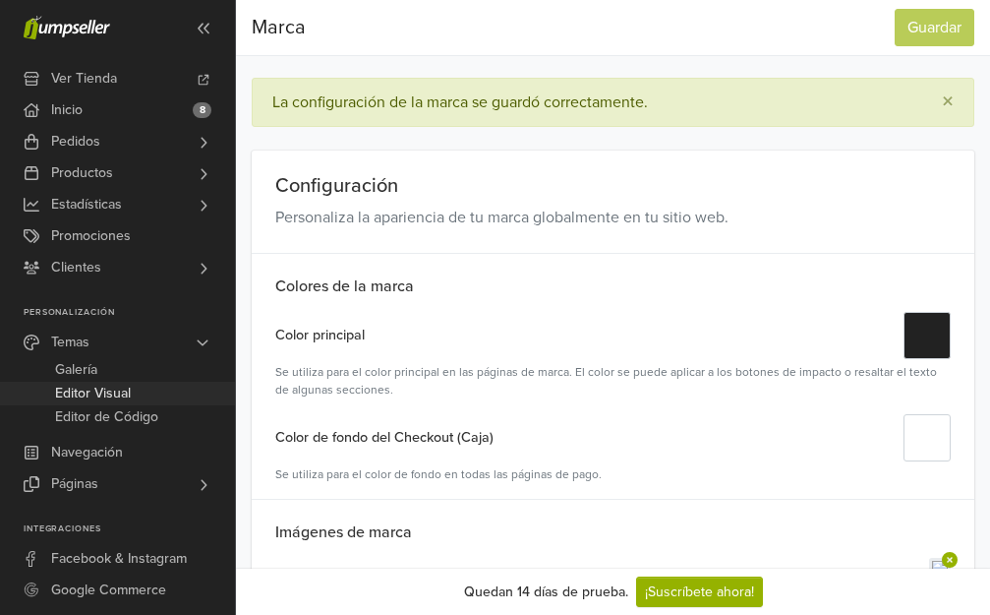
click at [112, 390] on span "Editor Visual" at bounding box center [93, 394] width 76 height 24
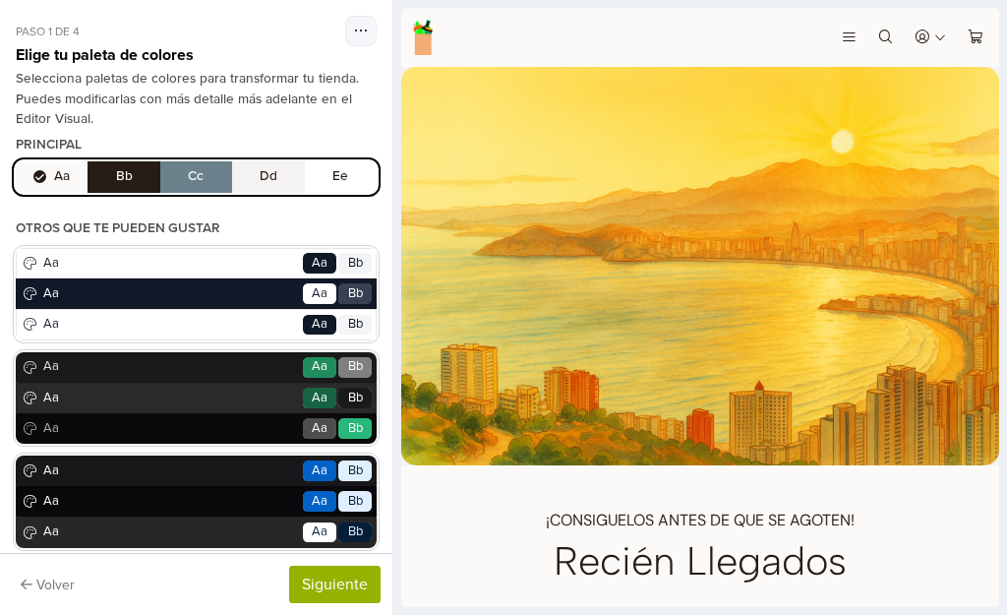
click at [616, 118] on img at bounding box center [700, 266] width 598 height 398
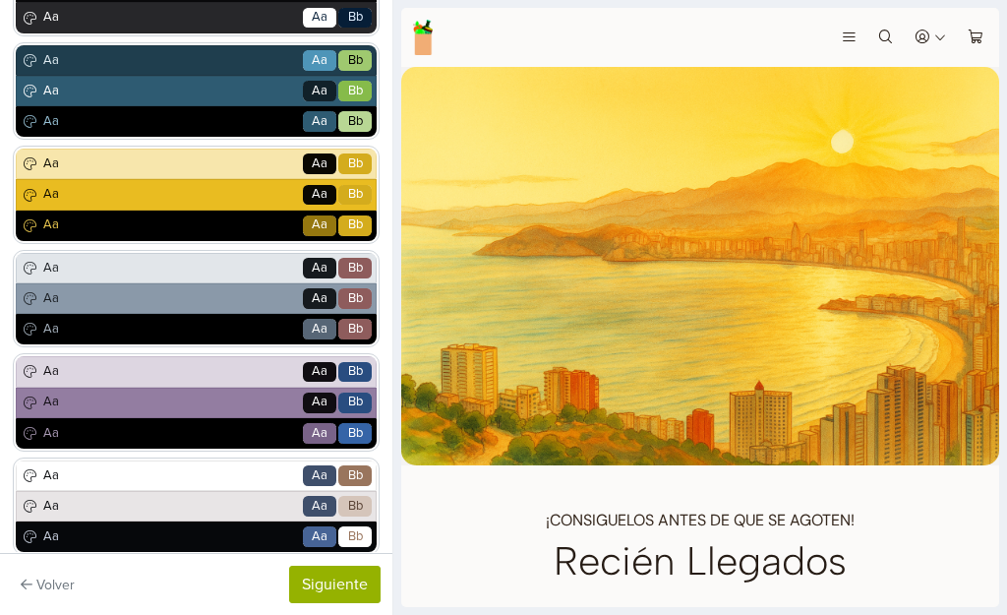
scroll to position [597, 0]
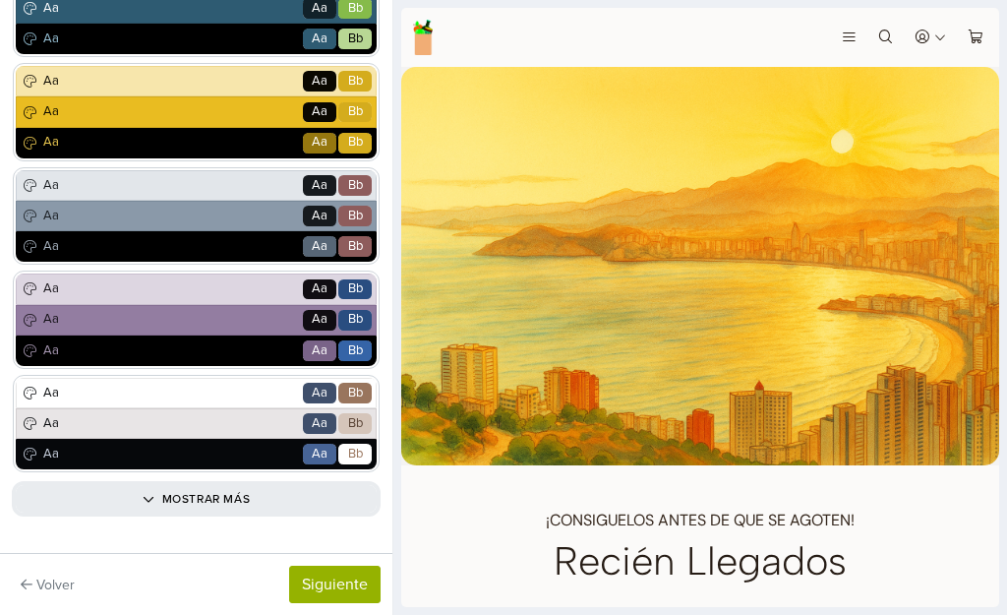
click at [224, 492] on button "Mostrar más" at bounding box center [196, 499] width 361 height 28
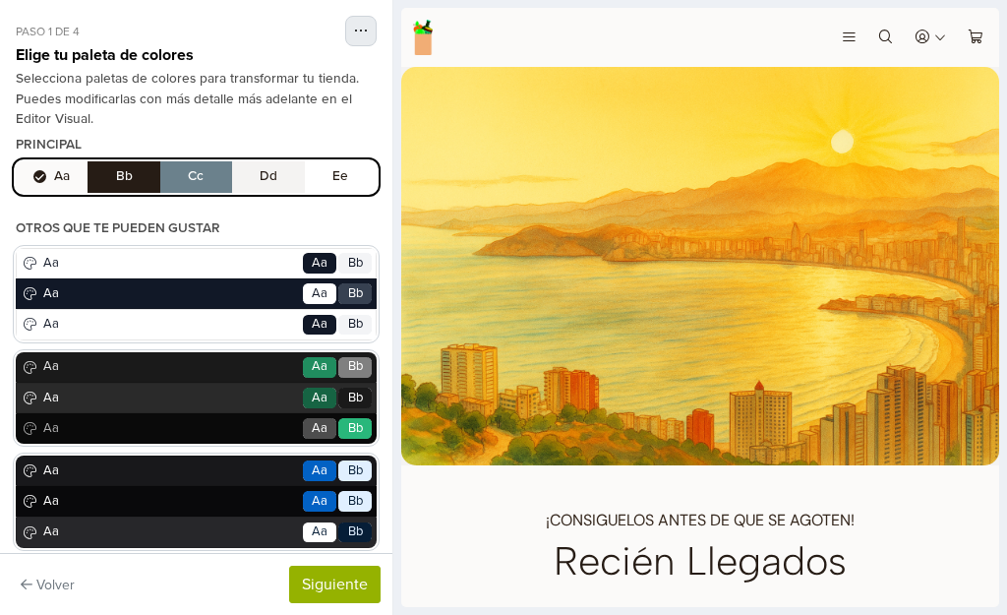
click at [354, 34] on icon "button" at bounding box center [361, 31] width 14 height 16
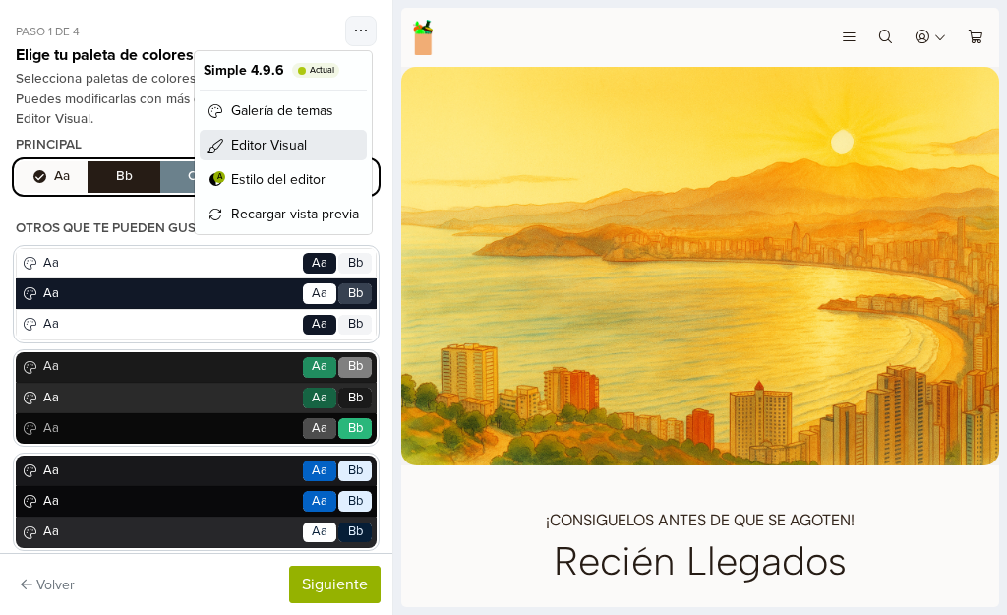
click at [292, 143] on span "Editor Visual" at bounding box center [269, 145] width 76 height 21
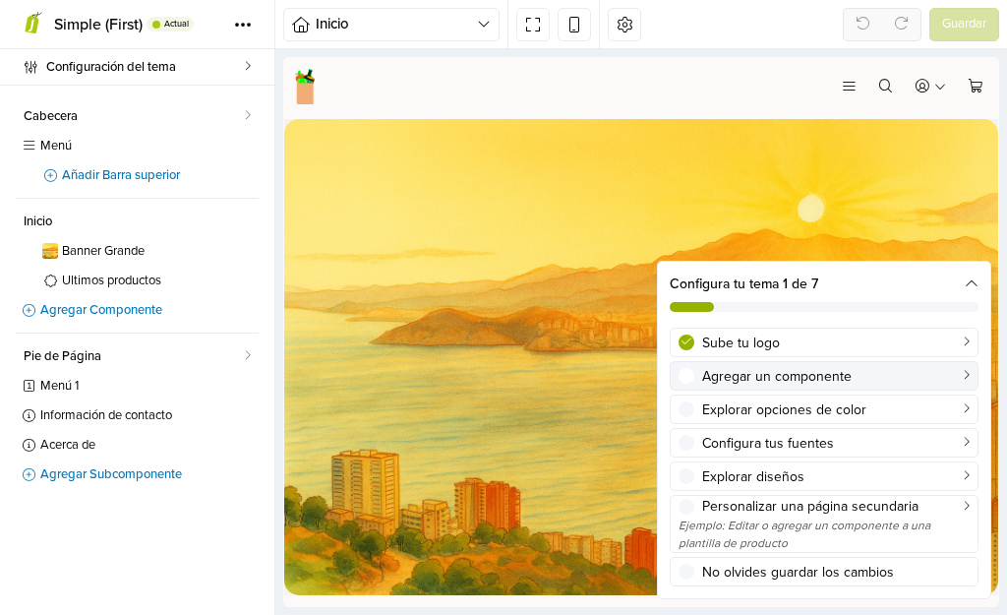
click at [686, 376] on span at bounding box center [687, 376] width 16 height 16
